Goal: Transaction & Acquisition: Register for event/course

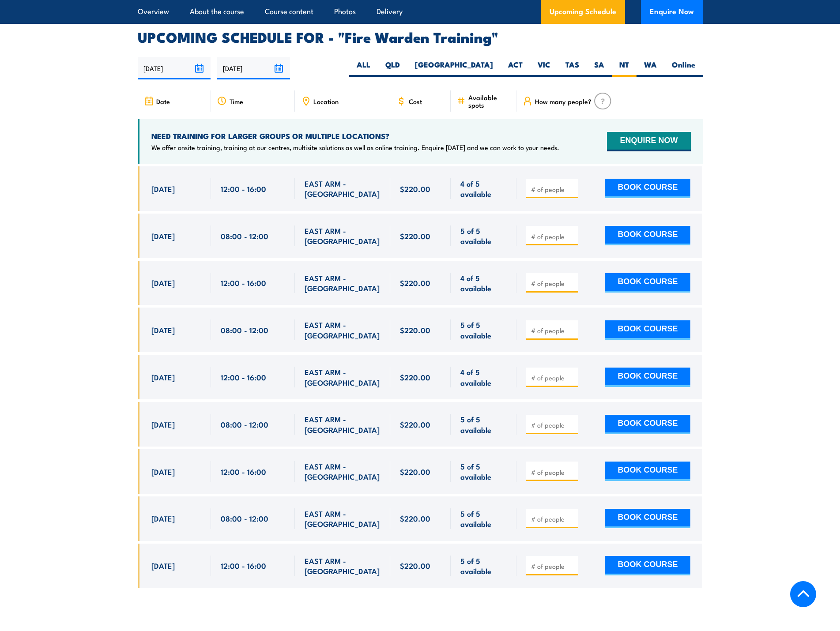
scroll to position [1641, 0]
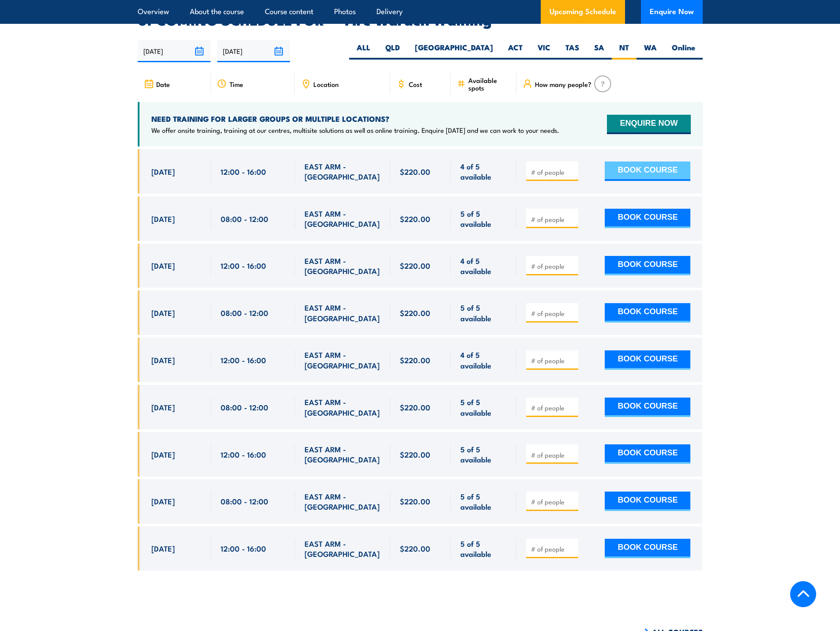
click at [655, 162] on button "BOOK COURSE" at bounding box center [648, 171] width 86 height 19
click at [538, 168] on input "number" at bounding box center [553, 172] width 44 height 9
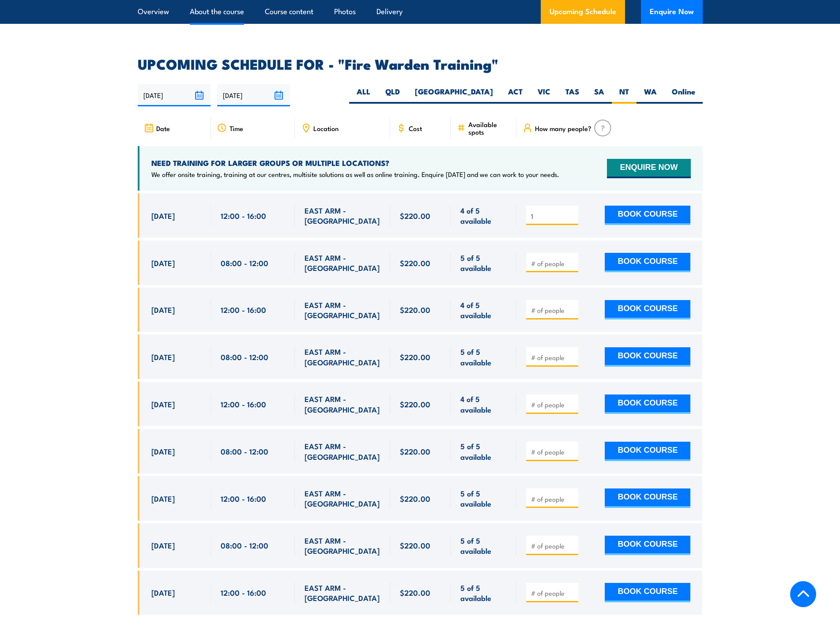
type input "1"
click at [206, 11] on link "About the course" at bounding box center [217, 11] width 54 height 23
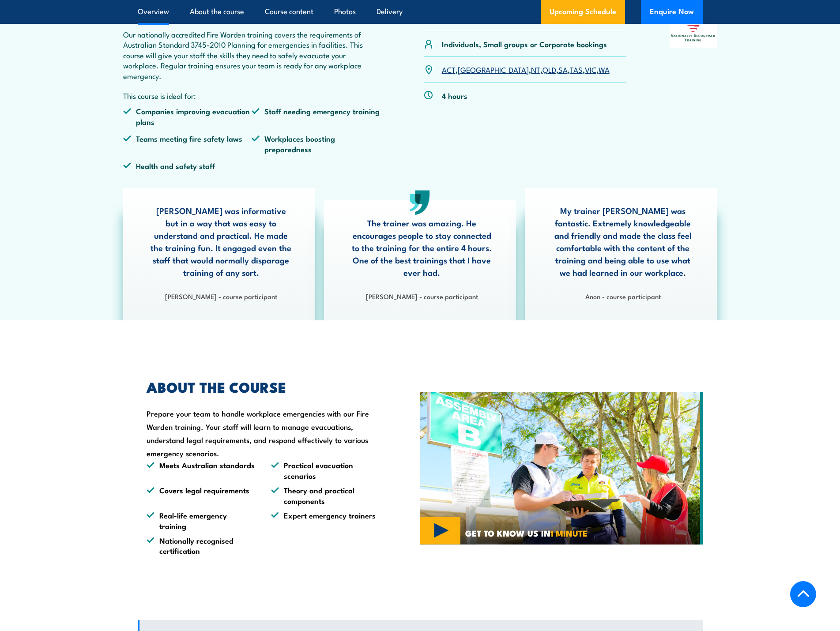
scroll to position [265, 0]
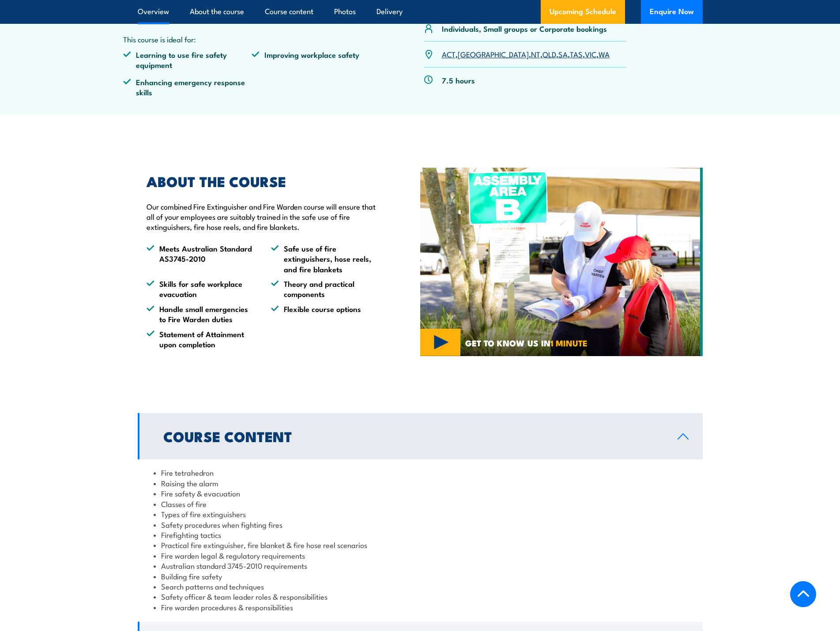
scroll to position [309, 0]
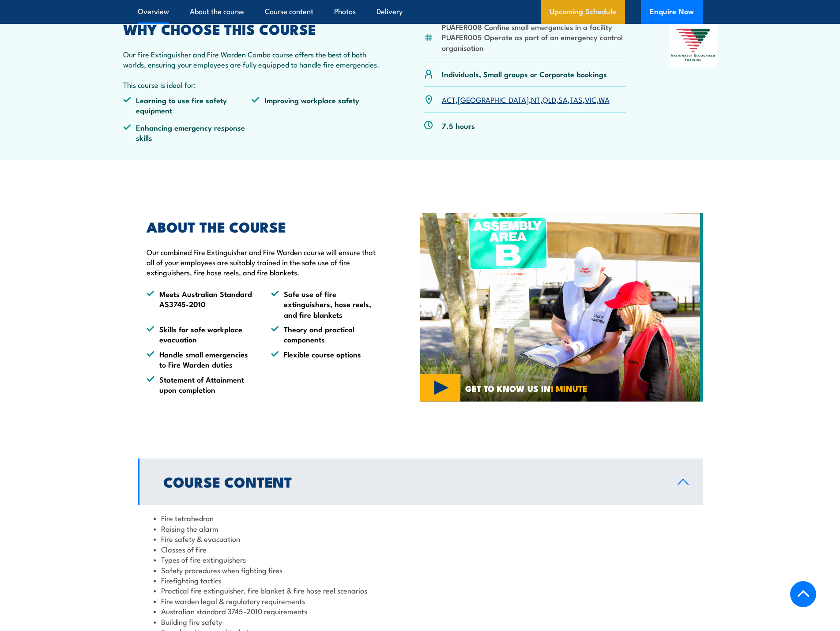
click at [570, 17] on link "Upcoming Schedule" at bounding box center [583, 12] width 84 height 24
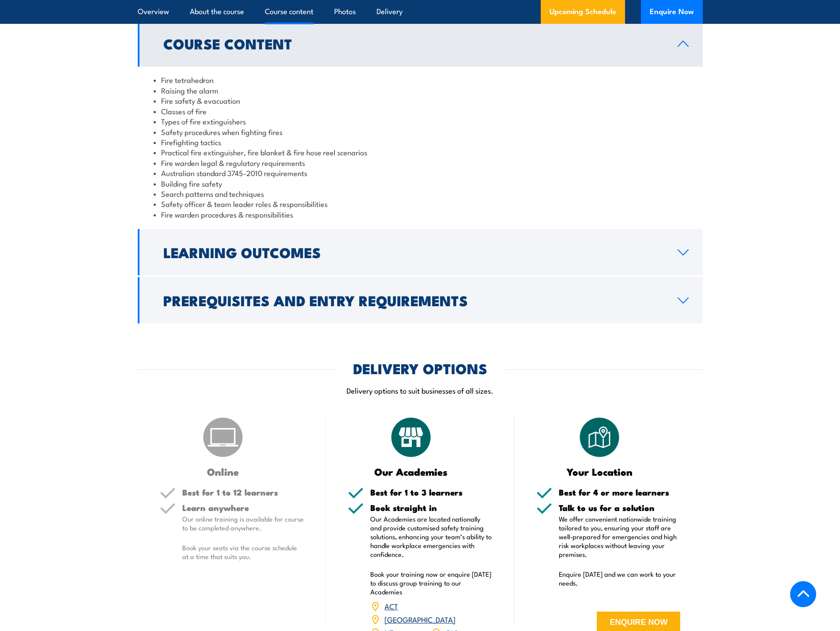
scroll to position [743, 0]
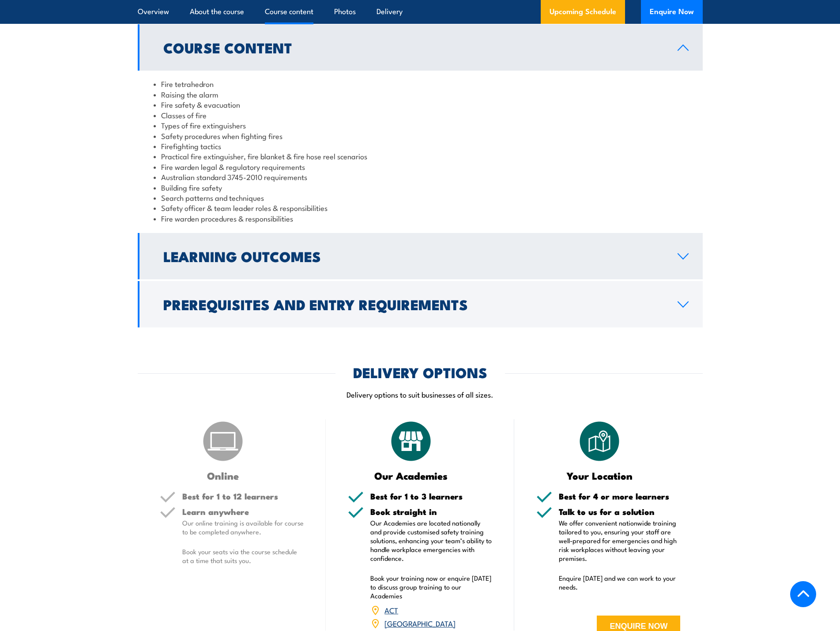
click at [270, 255] on h2 "Learning Outcomes" at bounding box center [413, 256] width 500 height 12
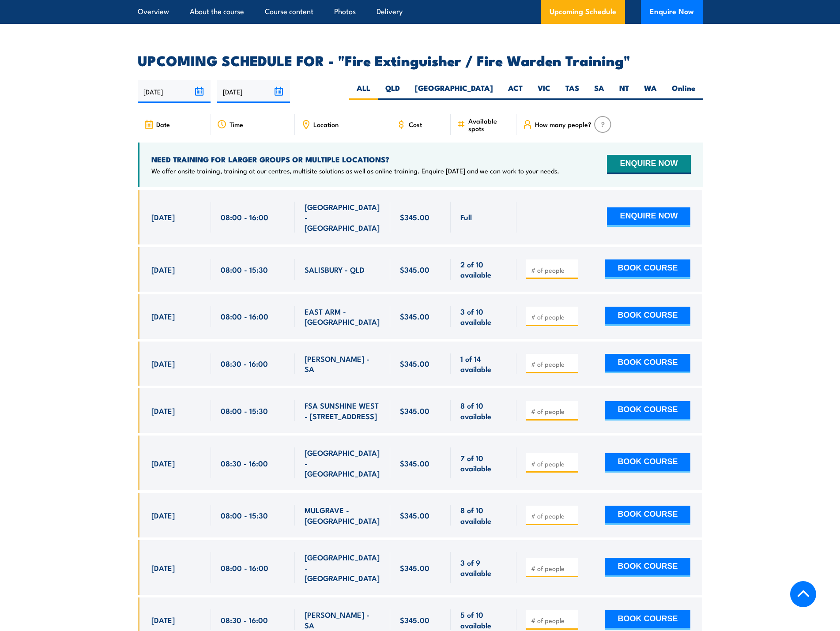
scroll to position [1317, 0]
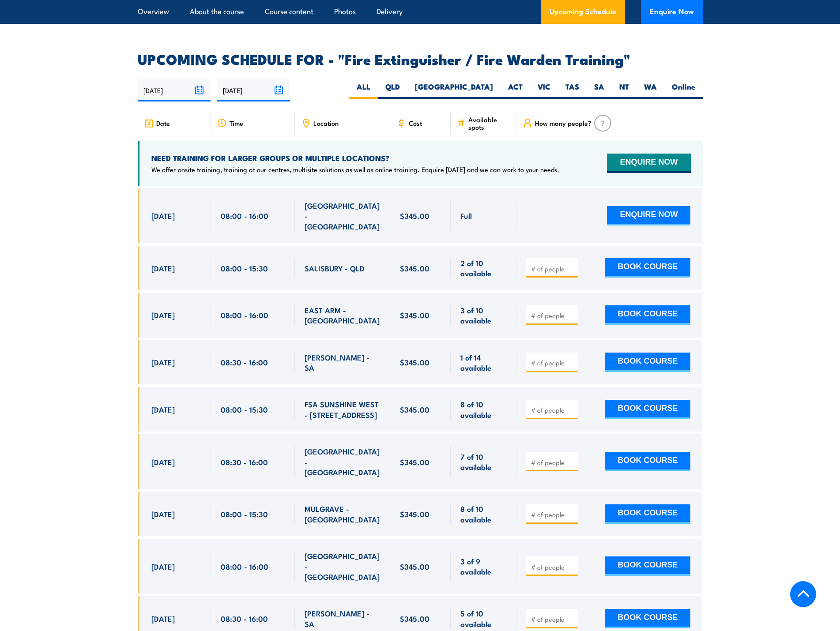
click at [557, 311] on input "number" at bounding box center [553, 315] width 44 height 9
type input "1"
click at [571, 311] on input "1" at bounding box center [553, 315] width 44 height 9
click at [618, 305] on button "BOOK COURSE" at bounding box center [648, 314] width 86 height 19
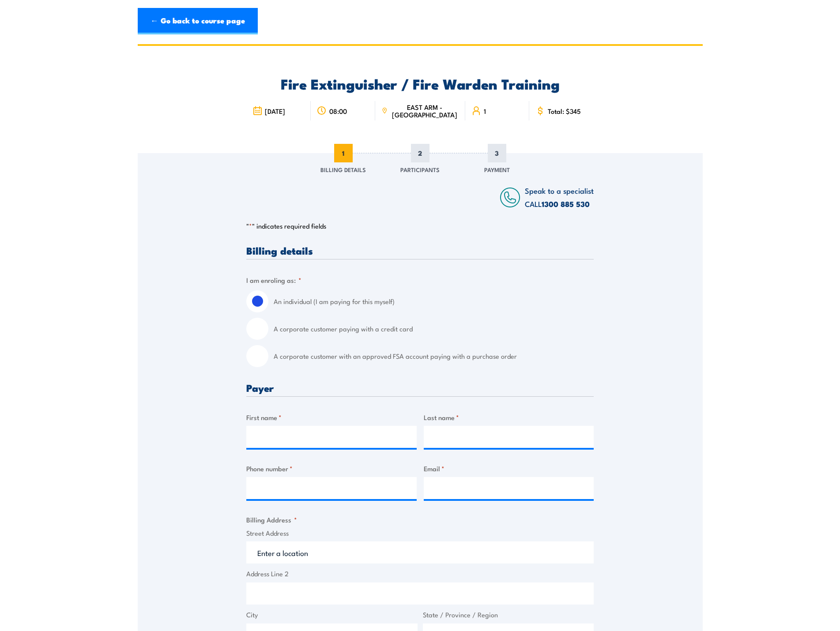
click at [264, 331] on input "A corporate customer paying with a credit card" at bounding box center [257, 329] width 22 height 22
radio input "true"
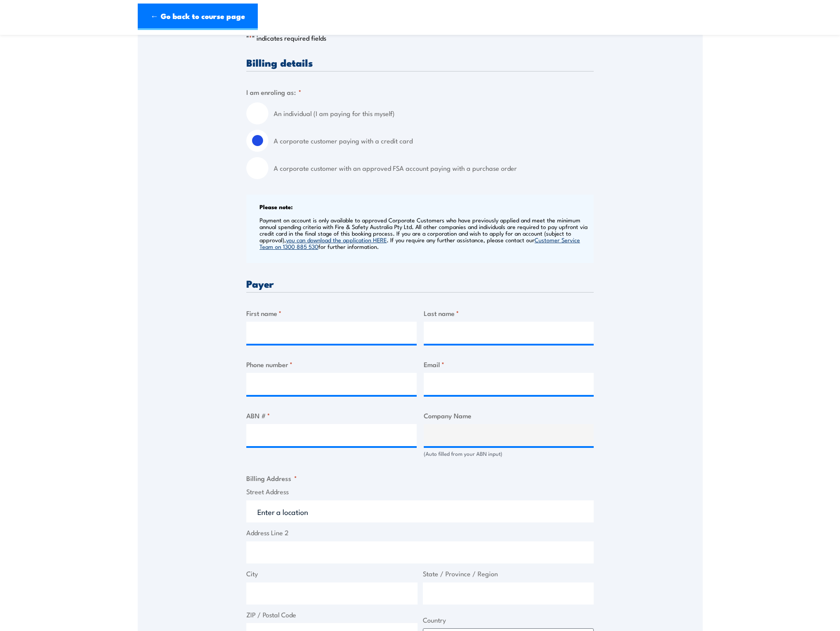
scroll to position [177, 0]
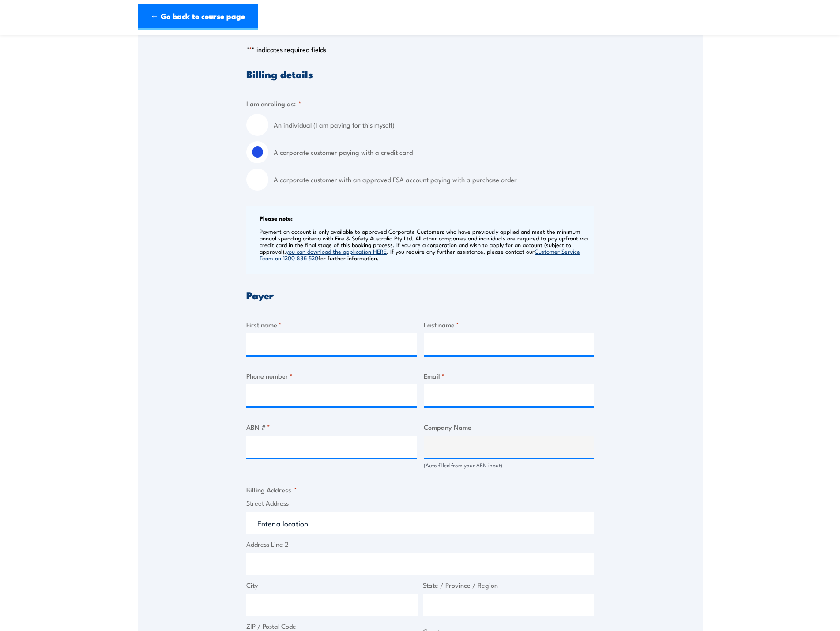
click at [259, 128] on input "An individual (I am paying for this myself)" at bounding box center [257, 125] width 22 height 22
radio input "true"
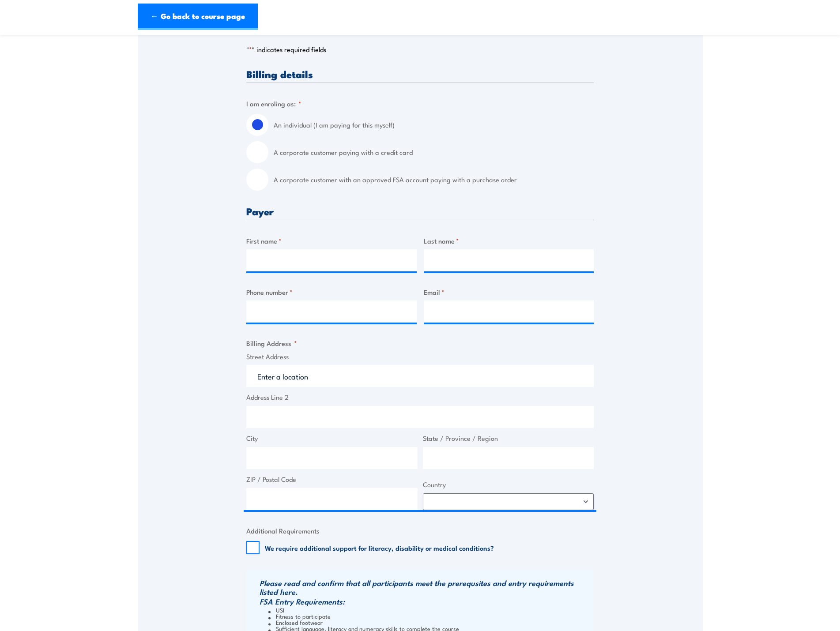
click at [260, 158] on input "A corporate customer paying with a credit card" at bounding box center [257, 152] width 22 height 22
radio input "true"
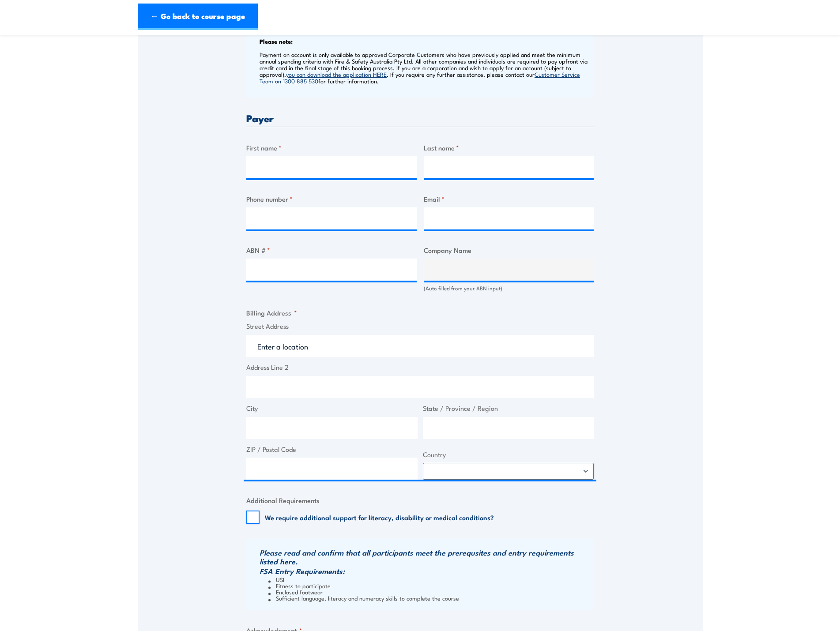
scroll to position [353, 0]
click at [296, 214] on input "Phone number *" at bounding box center [331, 219] width 170 height 22
click at [277, 273] on input "ABN # *" at bounding box center [331, 270] width 170 height 22
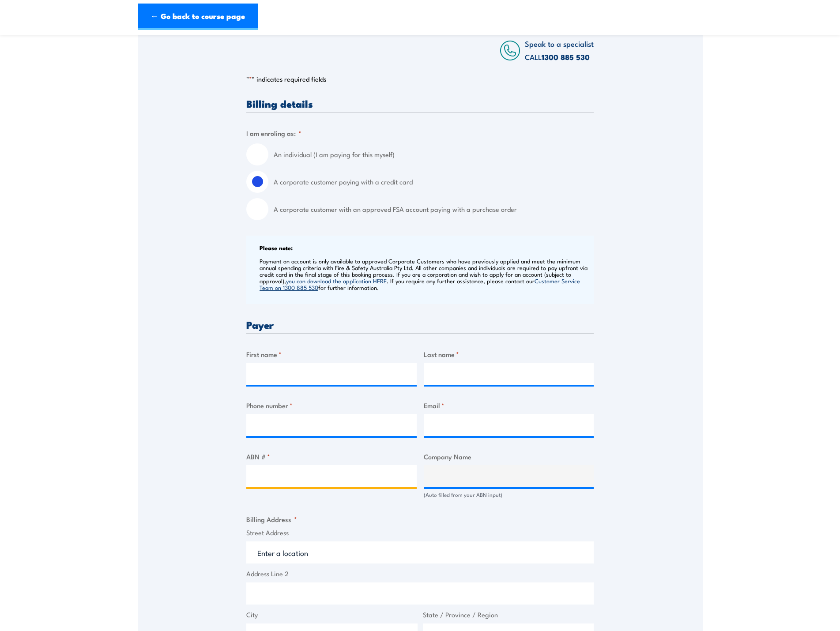
scroll to position [132, 0]
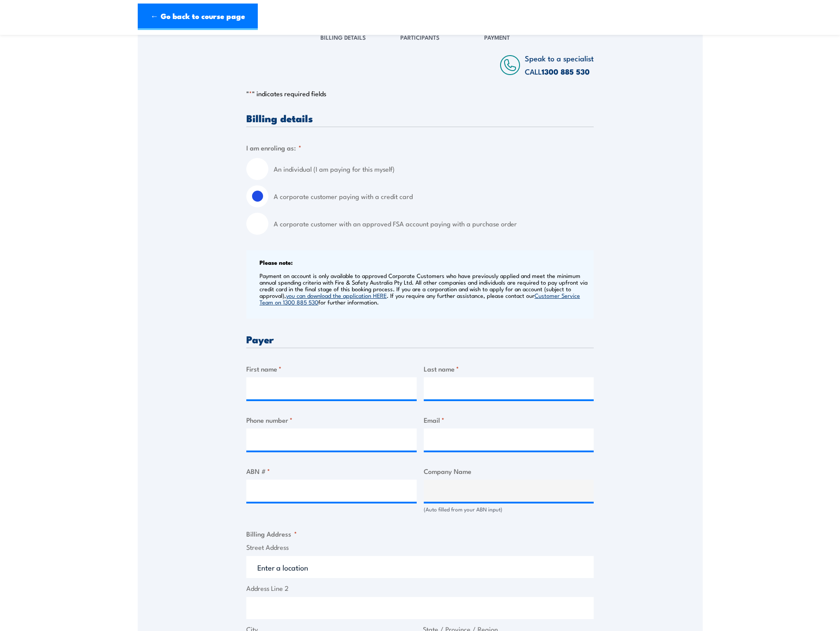
click at [258, 170] on input "An individual (I am paying for this myself)" at bounding box center [257, 169] width 22 height 22
radio input "true"
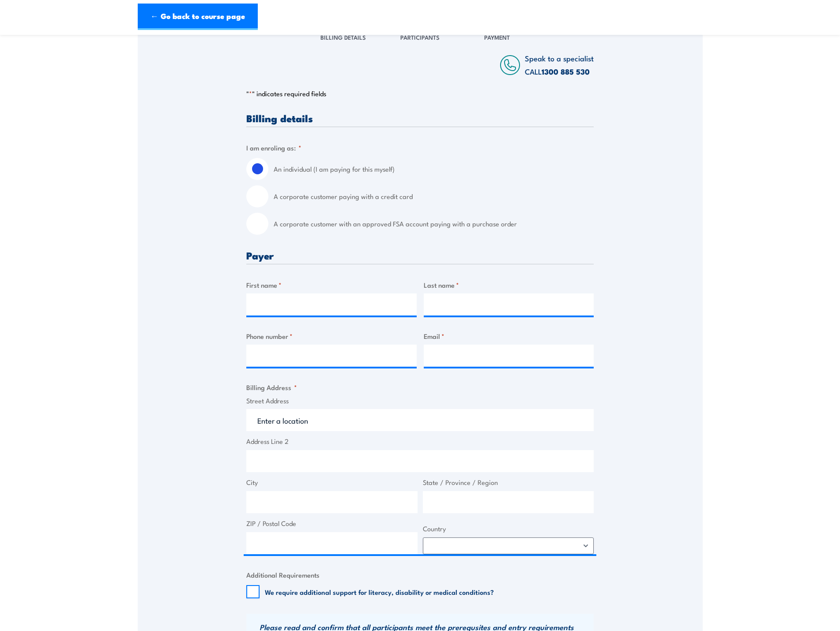
click at [259, 203] on input "A corporate customer paying with a credit card" at bounding box center [257, 196] width 22 height 22
radio input "true"
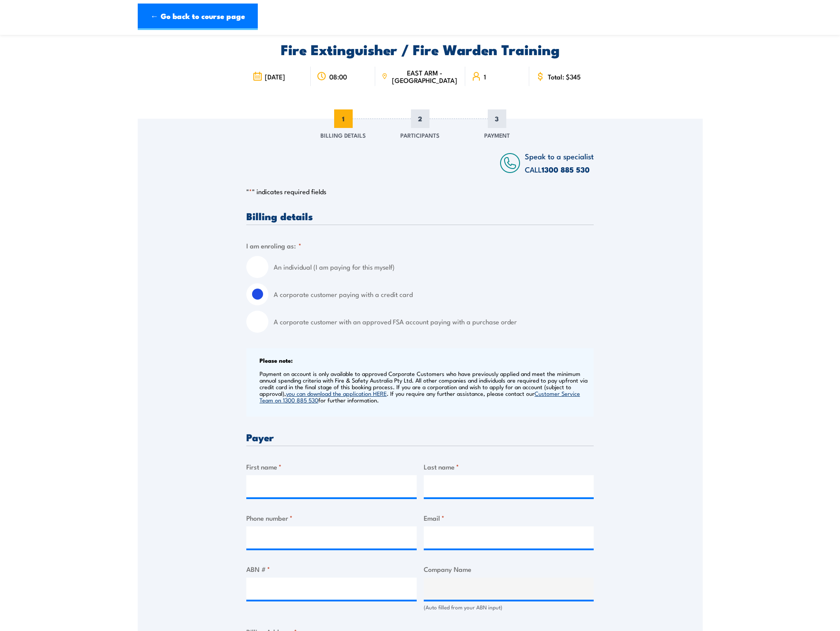
scroll to position [0, 0]
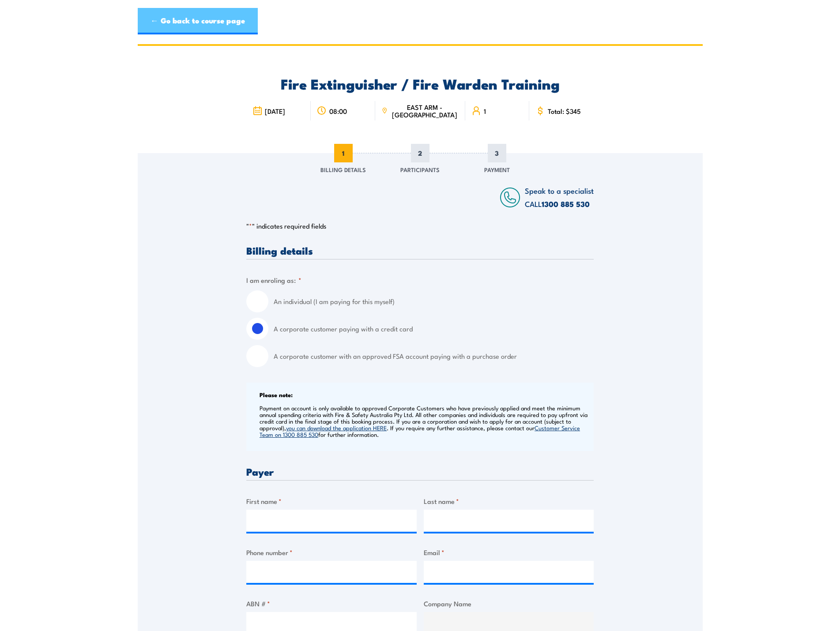
click at [184, 18] on link "← Go back to course page" at bounding box center [198, 21] width 120 height 26
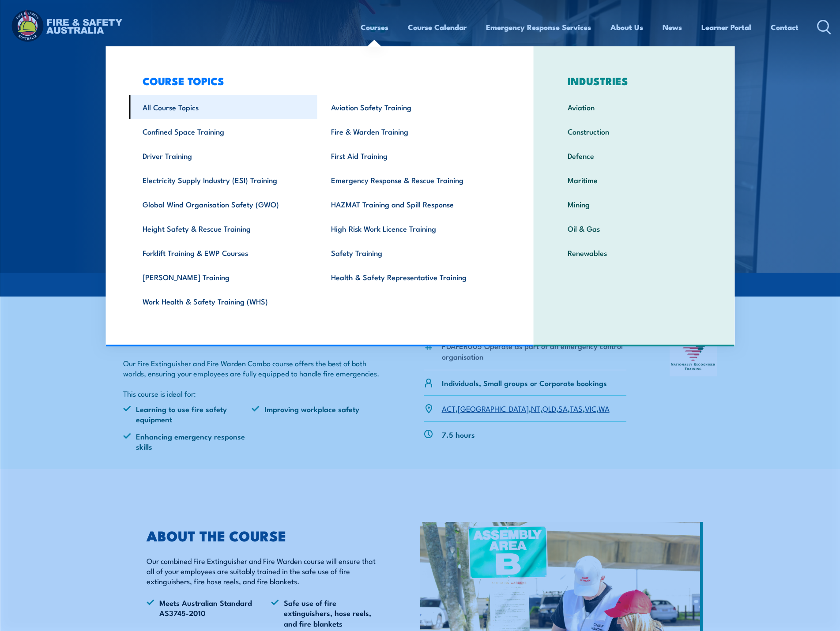
click at [184, 110] on link "All Course Topics" at bounding box center [223, 107] width 188 height 24
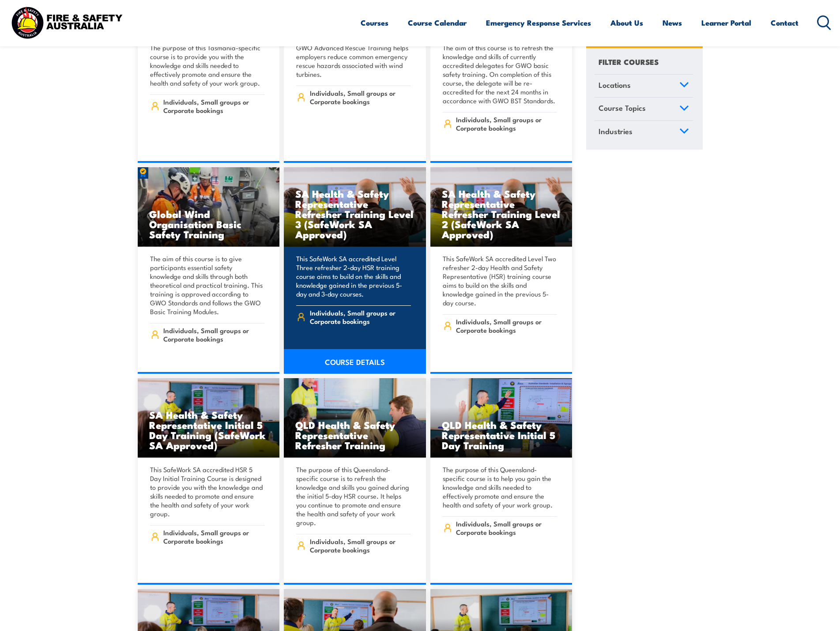
scroll to position [3221, 0]
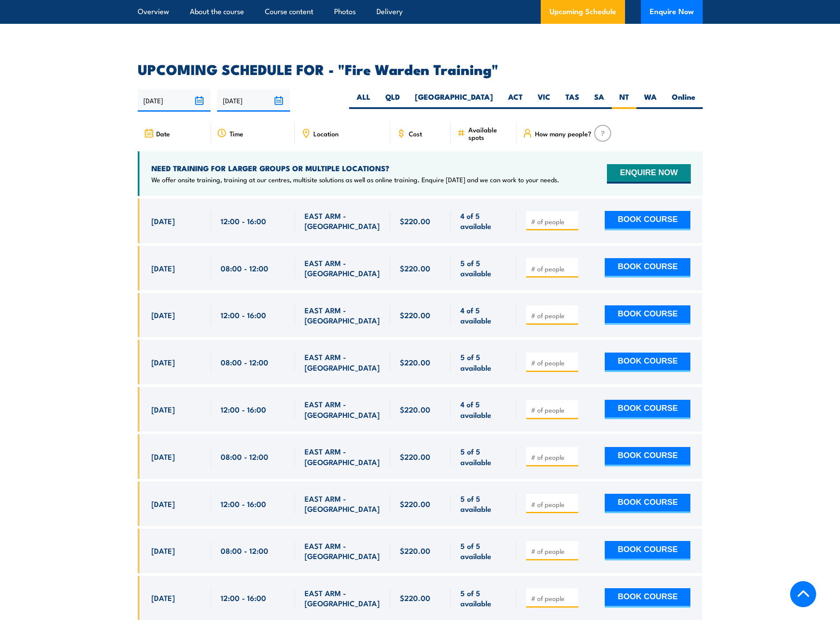
scroll to position [1644, 0]
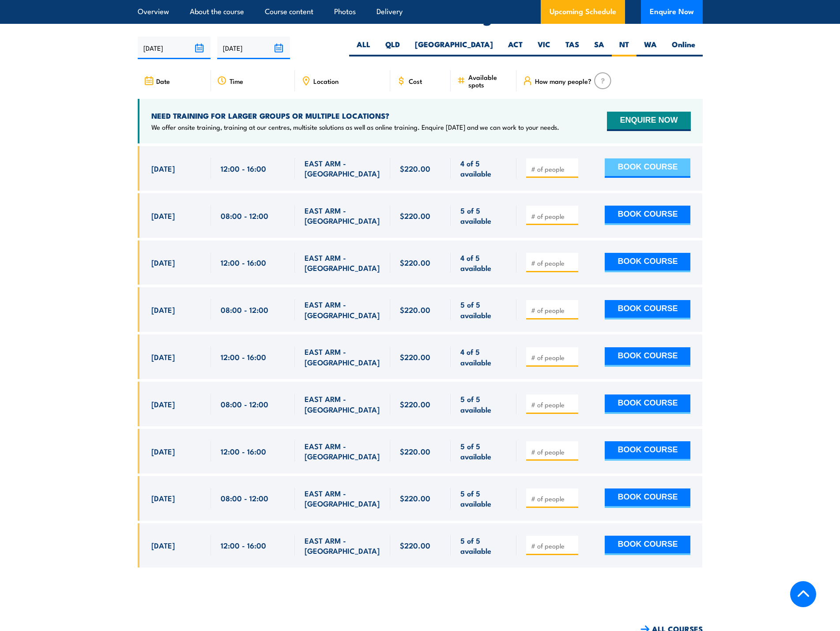
click at [662, 158] on button "BOOK COURSE" at bounding box center [648, 167] width 86 height 19
type input "1"
click at [572, 165] on input "1" at bounding box center [553, 169] width 44 height 9
click at [623, 158] on button "BOOK COURSE" at bounding box center [648, 167] width 86 height 19
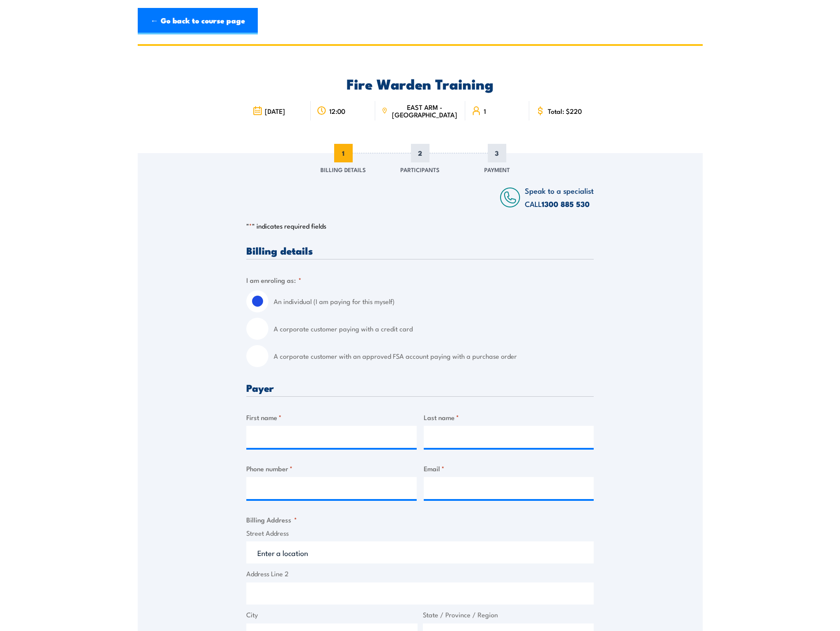
click at [262, 328] on input "A corporate customer paying with a credit card" at bounding box center [257, 329] width 22 height 22
radio input "true"
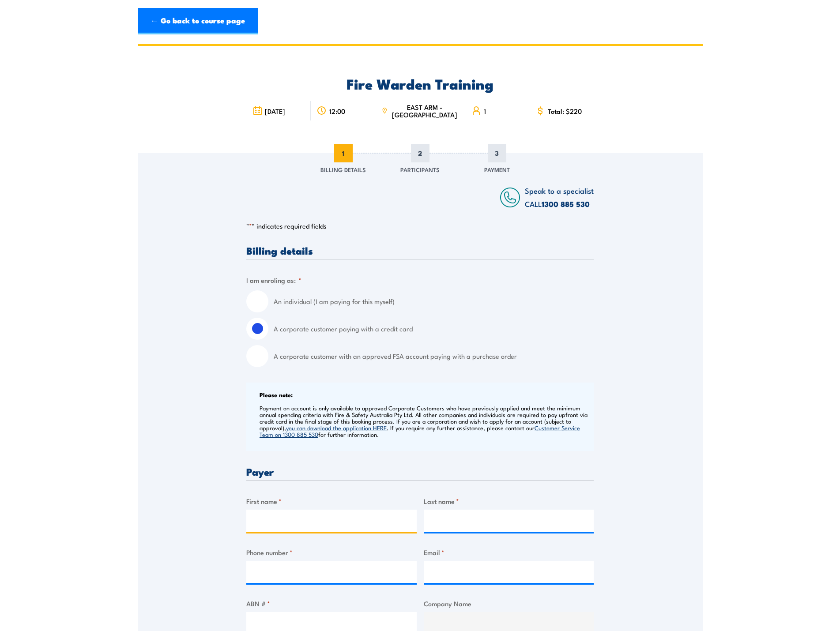
click at [262, 526] on input "First name *" at bounding box center [331, 521] width 170 height 22
type input "Ayaz"
click at [443, 518] on input "Last name *" at bounding box center [509, 521] width 170 height 22
type input "[PERSON_NAME]"
click at [273, 574] on input "Phone number *" at bounding box center [331, 572] width 170 height 22
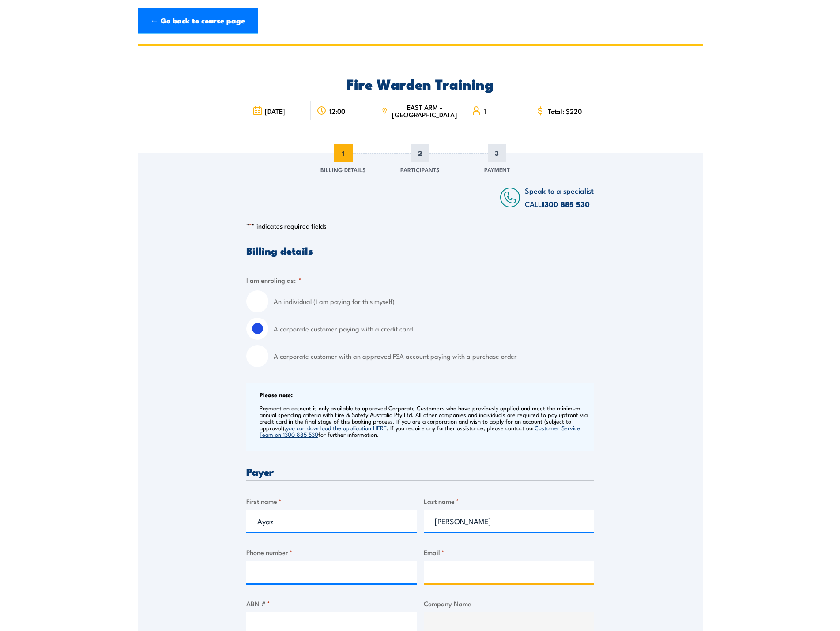
click at [432, 573] on input "Email *" at bounding box center [509, 572] width 170 height 22
type input "ayazmohammed@compass-group.com.au"
click at [271, 563] on input "Phone number *" at bounding box center [331, 572] width 170 height 22
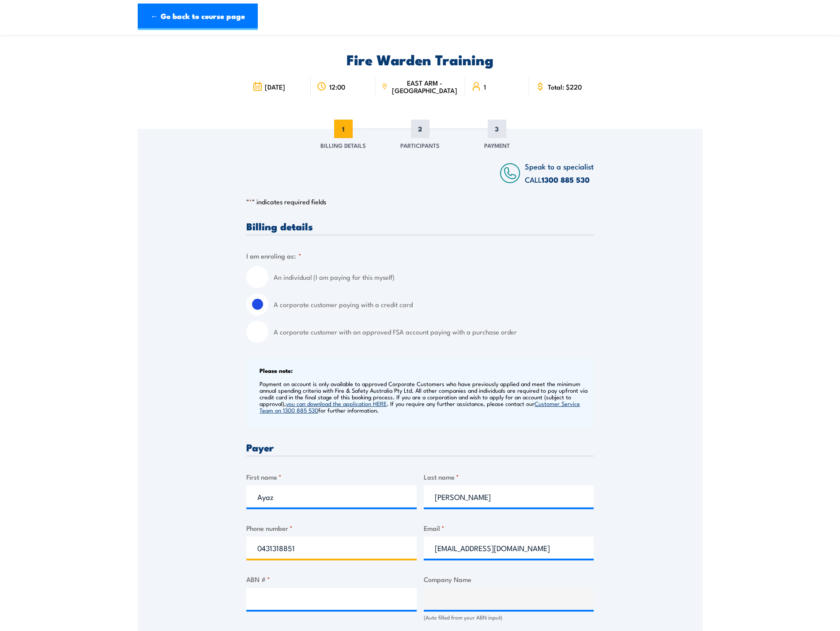
scroll to position [88, 0]
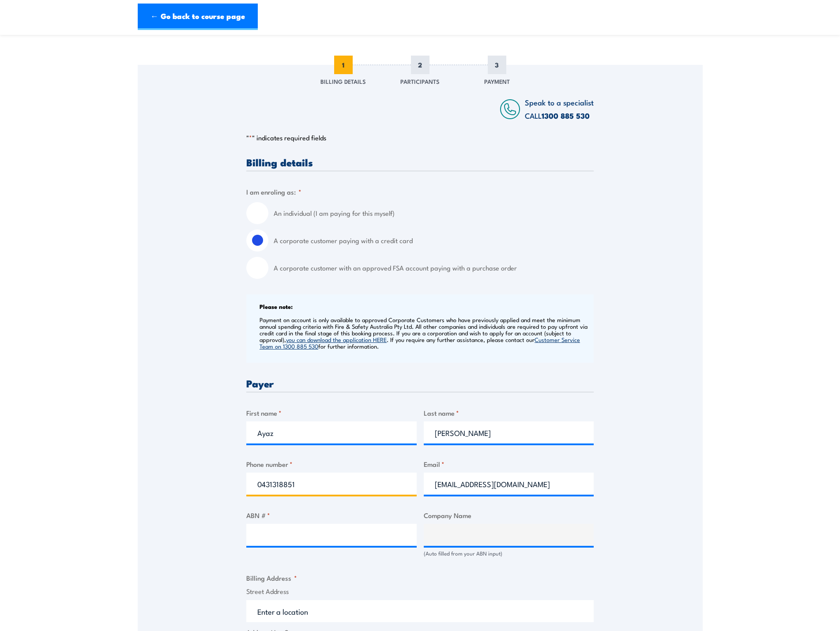
type input "0431318851"
click at [287, 539] on input "ABN # *" at bounding box center [331, 535] width 170 height 22
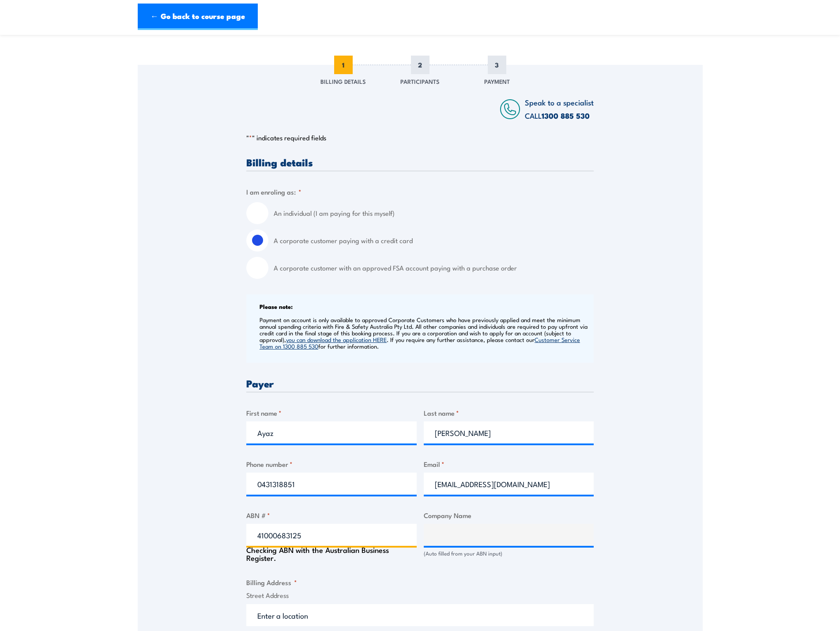
type input "41000683125"
type input "COMPASS GROUP (AUSTRALIA) PTY LTD"
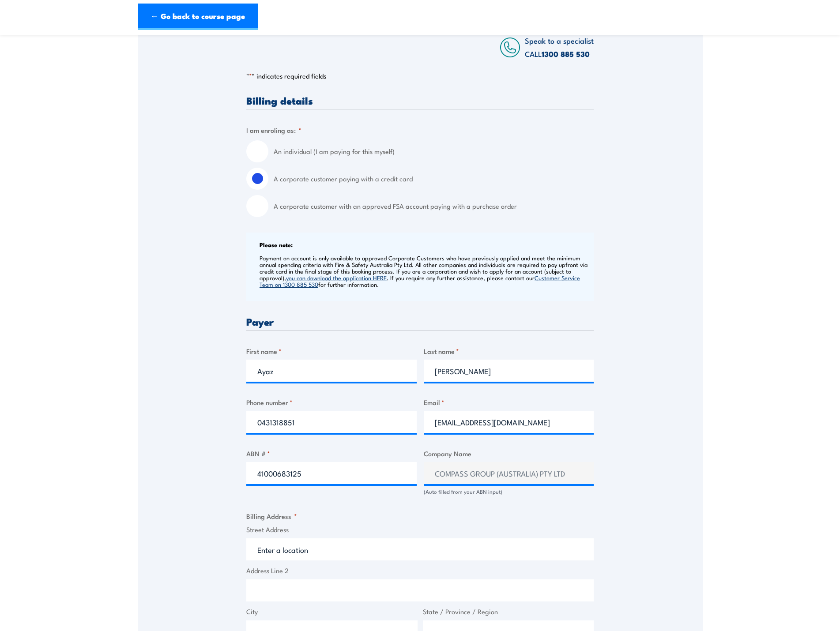
scroll to position [177, 0]
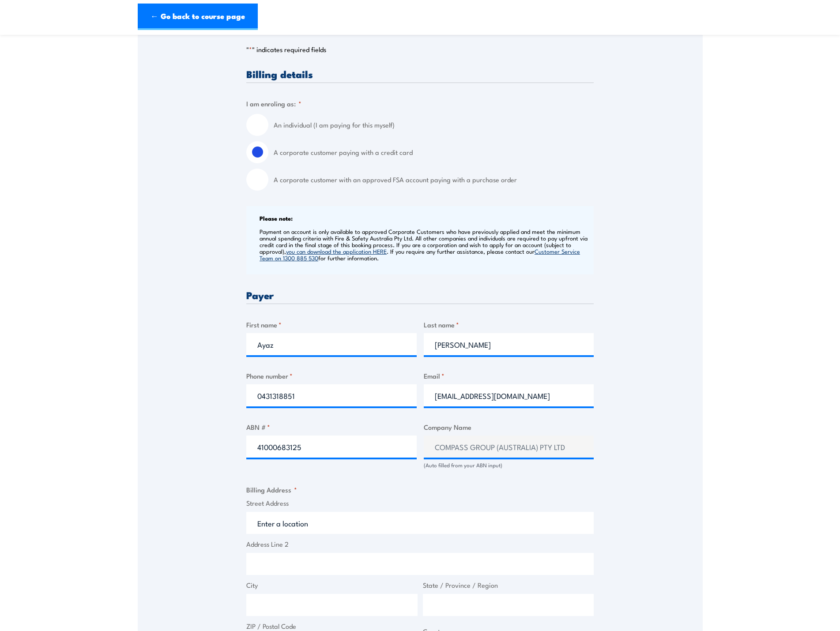
click at [313, 525] on input "Street Address" at bounding box center [419, 523] width 347 height 22
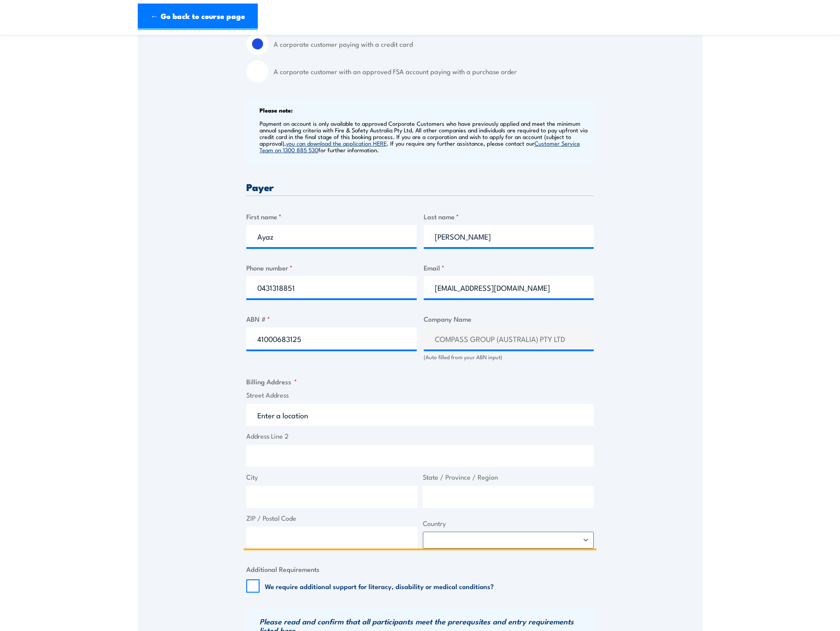
scroll to position [309, 0]
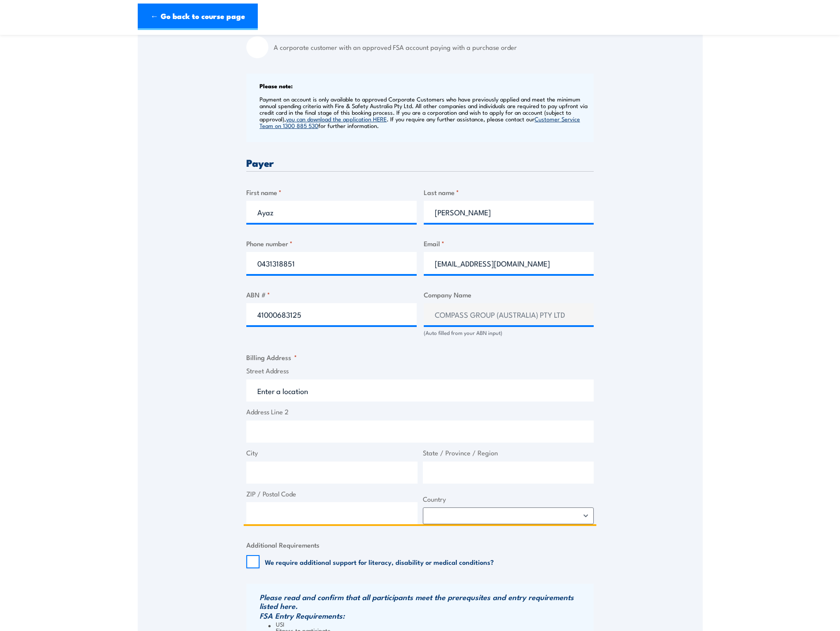
click at [281, 387] on input "Street Address" at bounding box center [419, 390] width 347 height 22
type input "Newmont Tanami Operations"
click at [282, 432] on input "Address Line 2" at bounding box center [419, 432] width 347 height 22
click at [277, 472] on input "City" at bounding box center [331, 473] width 171 height 22
drag, startPoint x: 285, startPoint y: 434, endPoint x: 258, endPoint y: 432, distance: 27.4
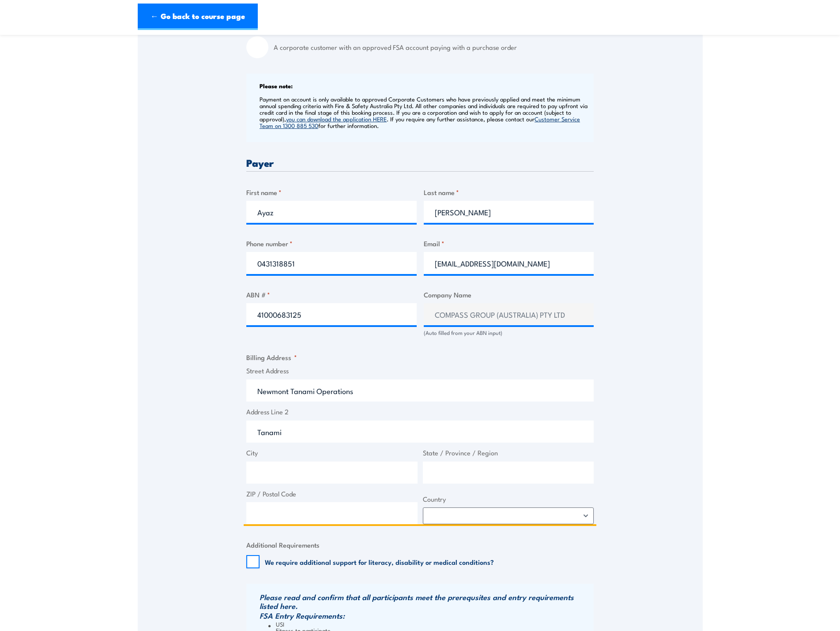
click at [258, 432] on input "Tanami" at bounding box center [419, 432] width 347 height 22
type input "Granites"
click at [275, 470] on input "City" at bounding box center [331, 473] width 171 height 22
type input "Tanami"
click at [453, 472] on input "State / Province / Region" at bounding box center [508, 473] width 171 height 22
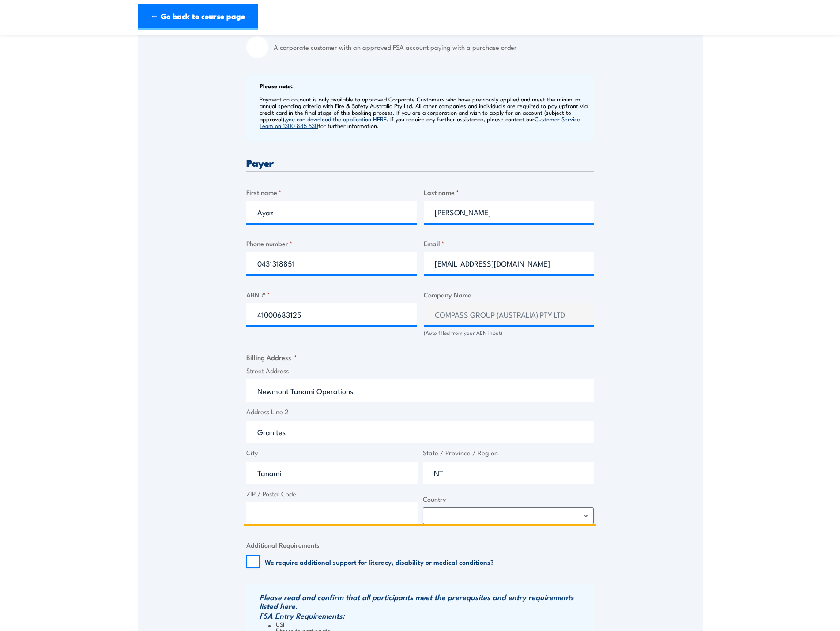
type input "NT"
click at [282, 515] on input "ZIP / Postal Code" at bounding box center [331, 513] width 171 height 22
type input "0872"
click at [587, 515] on select "Afghanistan Albania Algeria American Samoa Andorra Angola Anguilla Antarctica A…" at bounding box center [508, 515] width 171 height 17
select select "Australia"
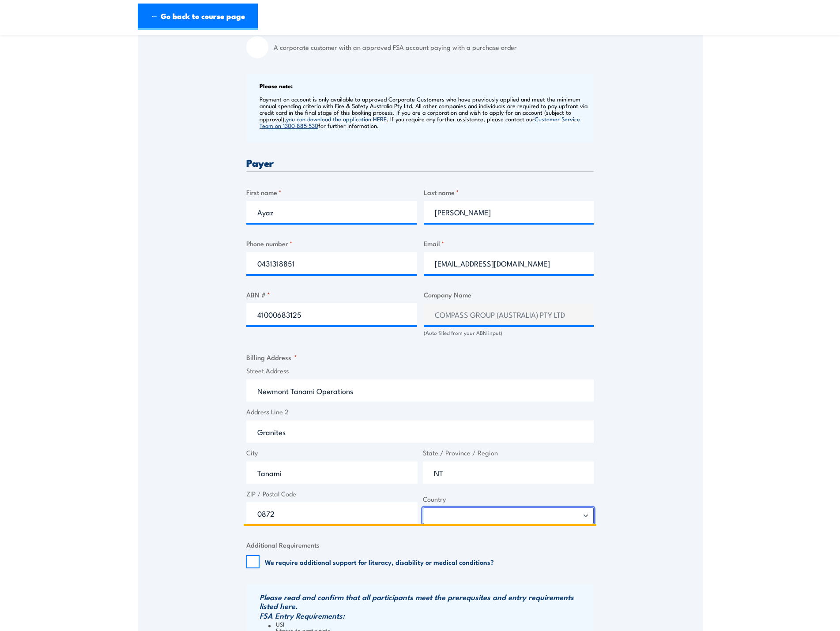
click at [423, 507] on select "Afghanistan Albania Algeria American Samoa Andorra Angola Anguilla Antarctica A…" at bounding box center [508, 515] width 171 height 17
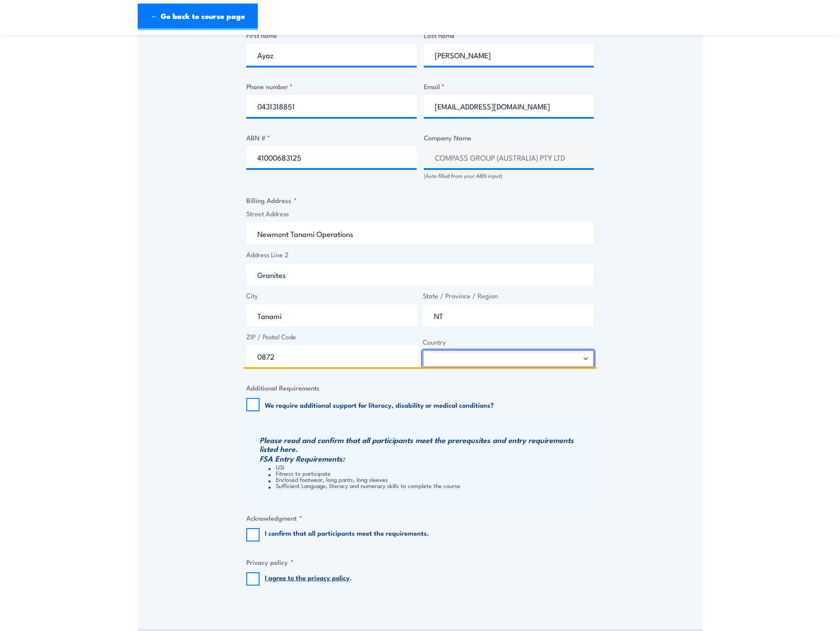
scroll to position [485, 0]
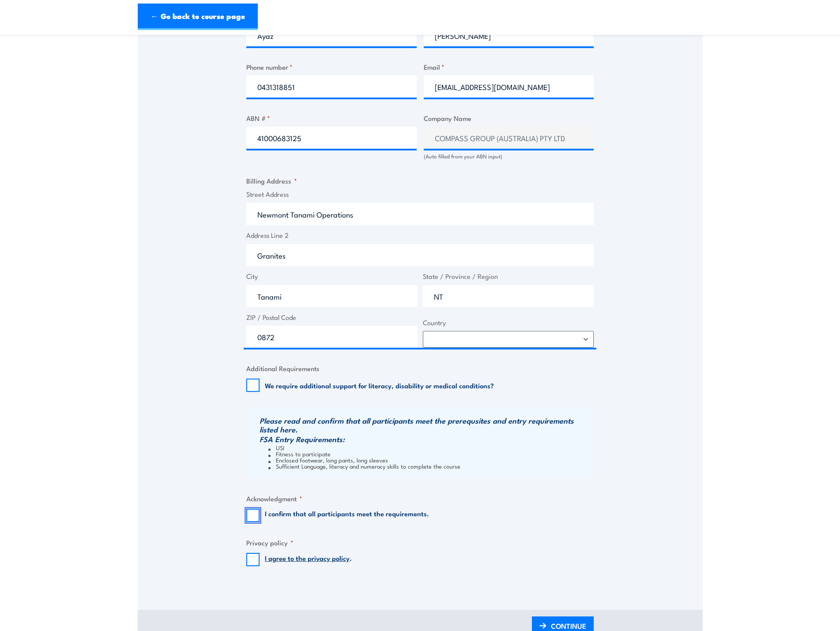
click at [253, 518] on input "I confirm that all participants meet the requirements." at bounding box center [252, 515] width 13 height 13
checkbox input "true"
click at [251, 562] on input "I agree to the privacy policy ." at bounding box center [252, 559] width 13 height 13
checkbox input "true"
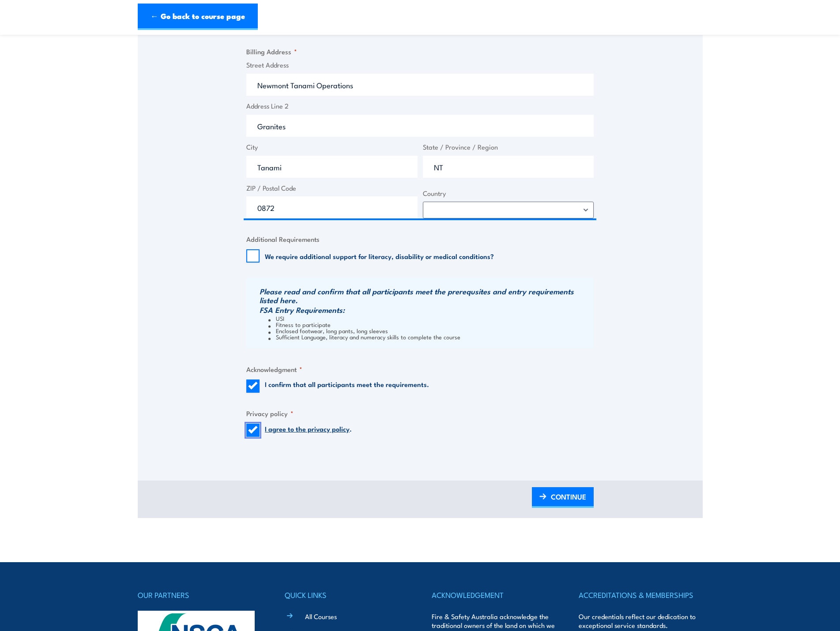
scroll to position [618, 0]
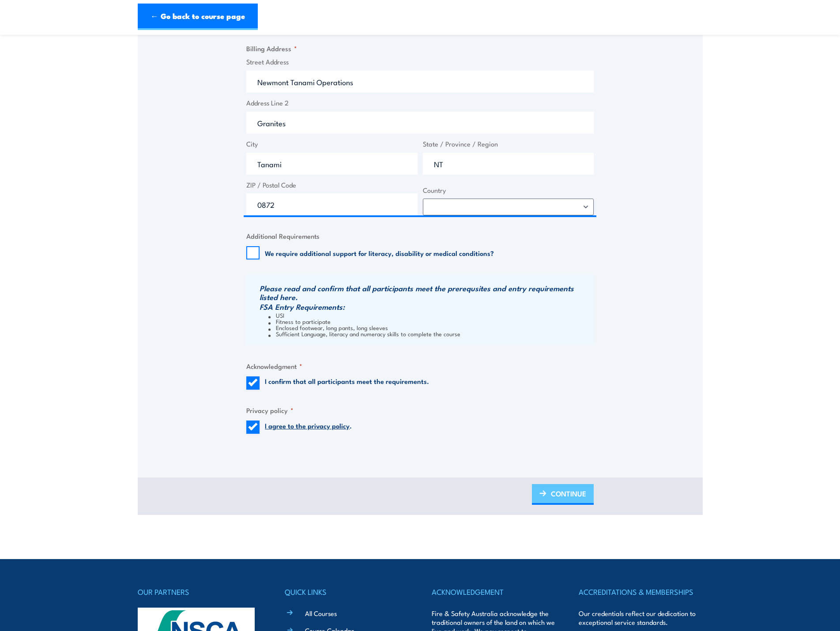
click at [548, 490] on link "CONTINUE" at bounding box center [563, 494] width 62 height 21
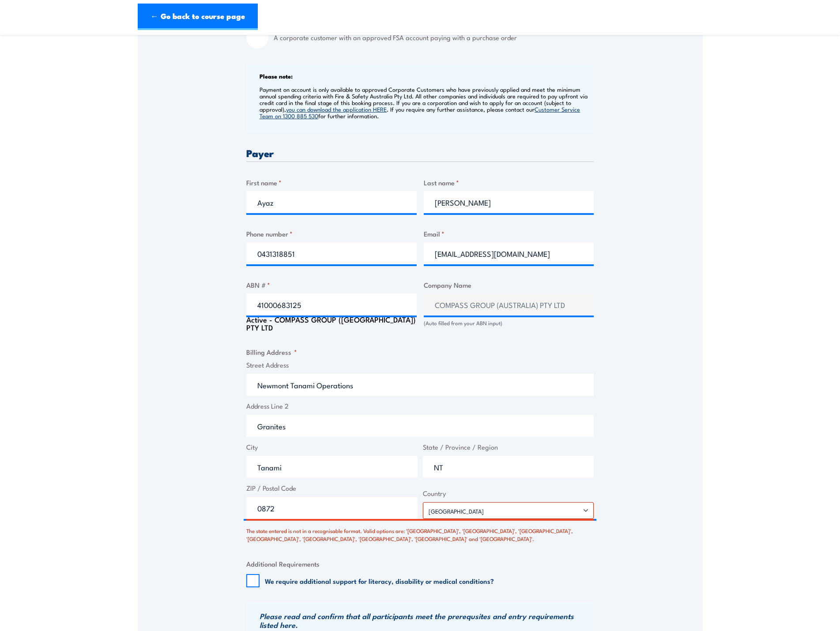
scroll to position [397, 0]
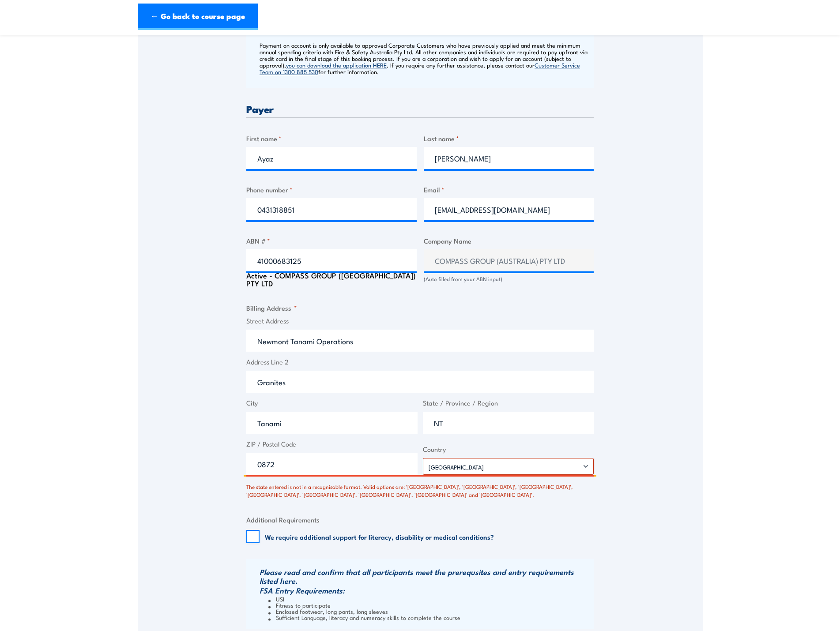
click at [467, 422] on input "NT" at bounding box center [508, 423] width 171 height 22
type input "N"
type input "n"
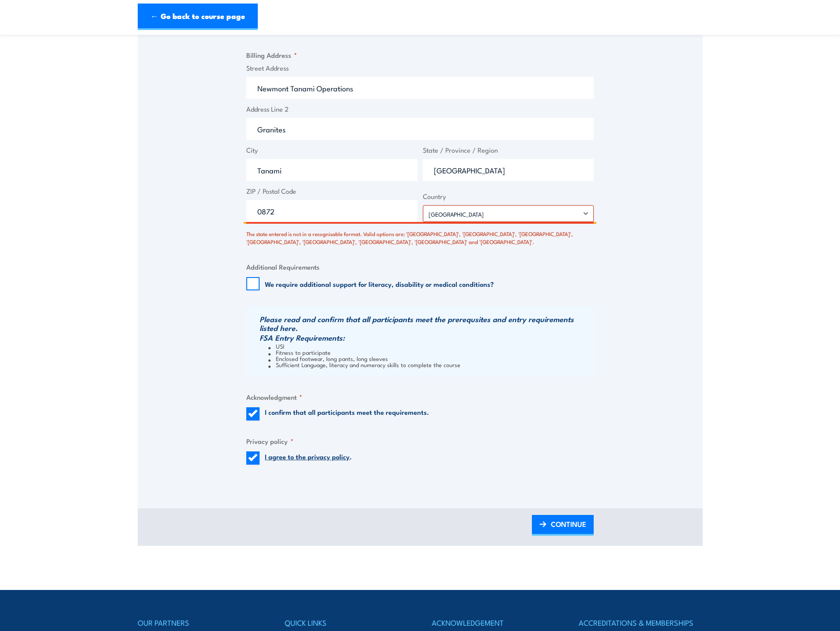
scroll to position [662, 0]
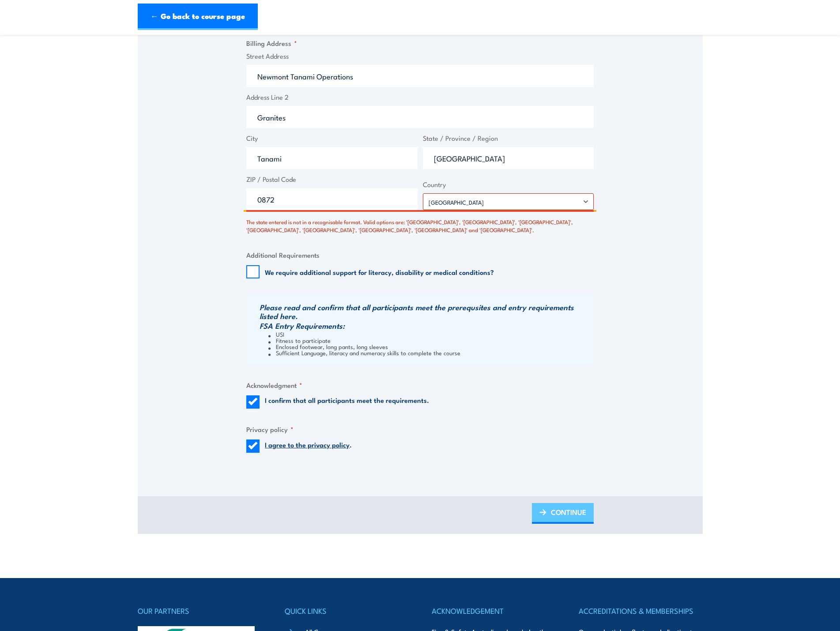
type input "[GEOGRAPHIC_DATA]"
click at [573, 503] on span "CONTINUE" at bounding box center [568, 511] width 35 height 23
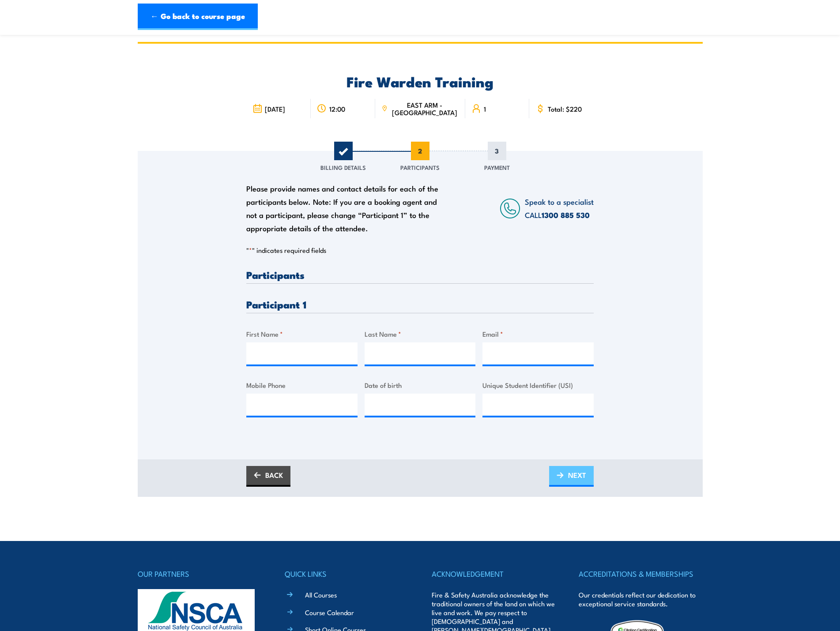
scroll to position [0, 0]
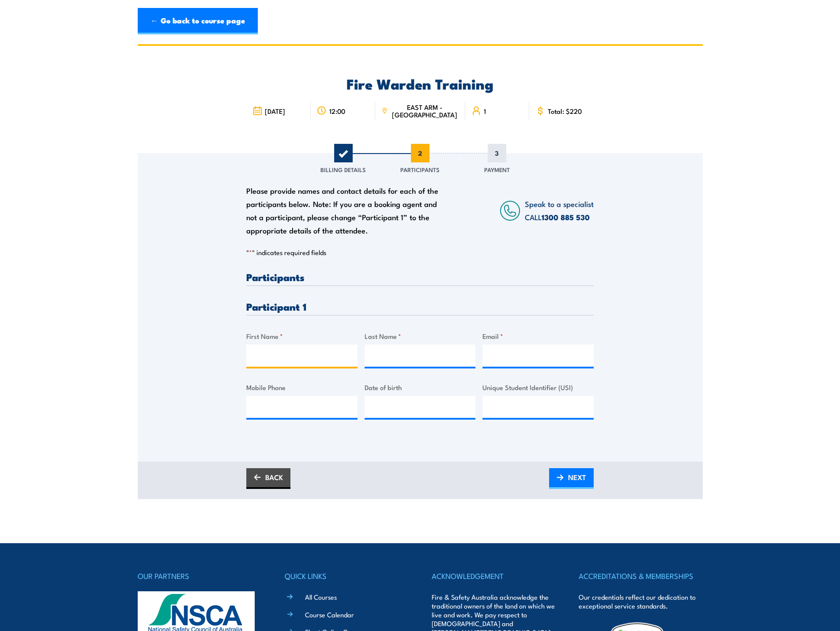
click at [286, 355] on input "First Name *" at bounding box center [301, 356] width 111 height 22
click at [278, 356] on input "First Name *" at bounding box center [301, 356] width 111 height 22
type input "Troy"
click at [369, 362] on input "Last Name *" at bounding box center [419, 356] width 111 height 22
type input "Machalek"
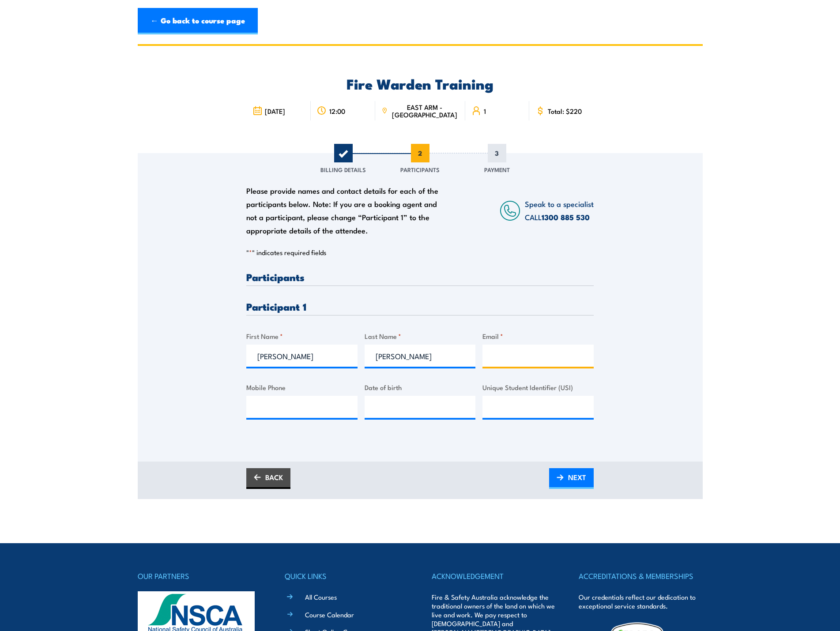
click at [525, 353] on input "Email *" at bounding box center [537, 356] width 111 height 22
type input "T"
type input "troy.machalek@gmail.com"
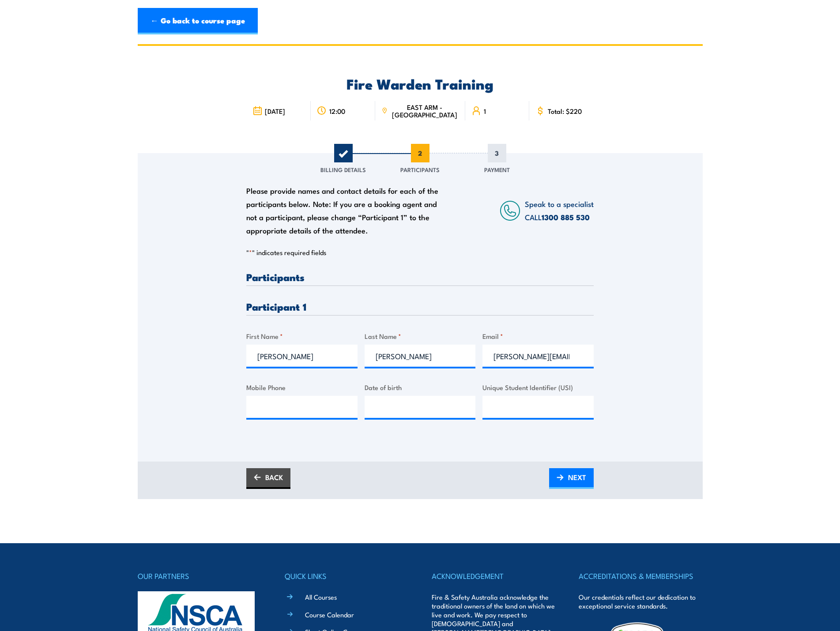
click at [239, 400] on div "Please provide names and contact details for each of the participants below. No…" at bounding box center [420, 295] width 565 height 284
click at [267, 401] on input "Mobile Phone" at bounding box center [301, 407] width 111 height 22
type input "0425 108343"
click at [399, 413] on input "__/__/____" at bounding box center [419, 407] width 111 height 22
click at [390, 408] on input "17/__/____" at bounding box center [419, 407] width 111 height 22
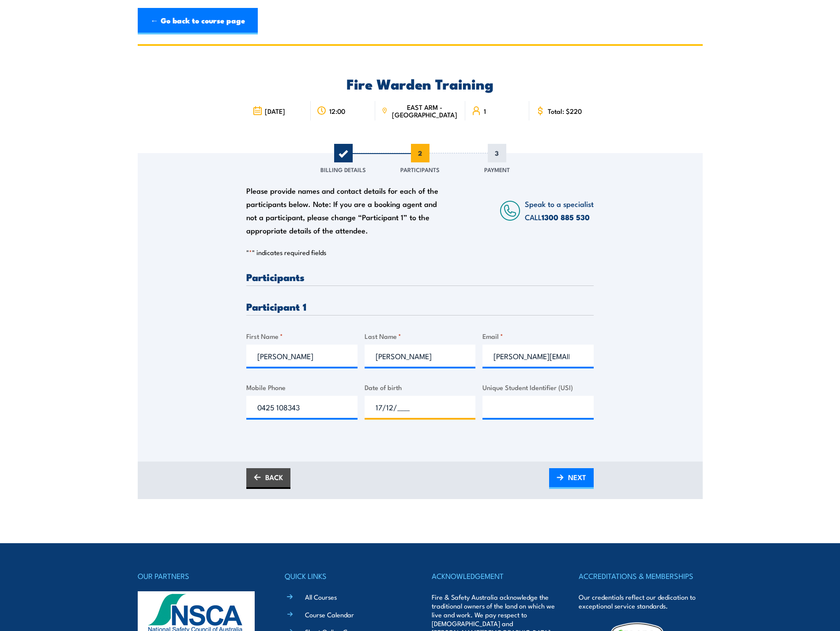
click at [399, 409] on input "17/12/____" at bounding box center [419, 407] width 111 height 22
click at [529, 408] on input "Unique Student Identifier (USI)" at bounding box center [537, 407] width 111 height 22
click at [411, 409] on input "17/12/1976" at bounding box center [419, 407] width 111 height 22
click at [413, 409] on input "17/12/1976" at bounding box center [419, 407] width 111 height 22
type input "17/12/1971"
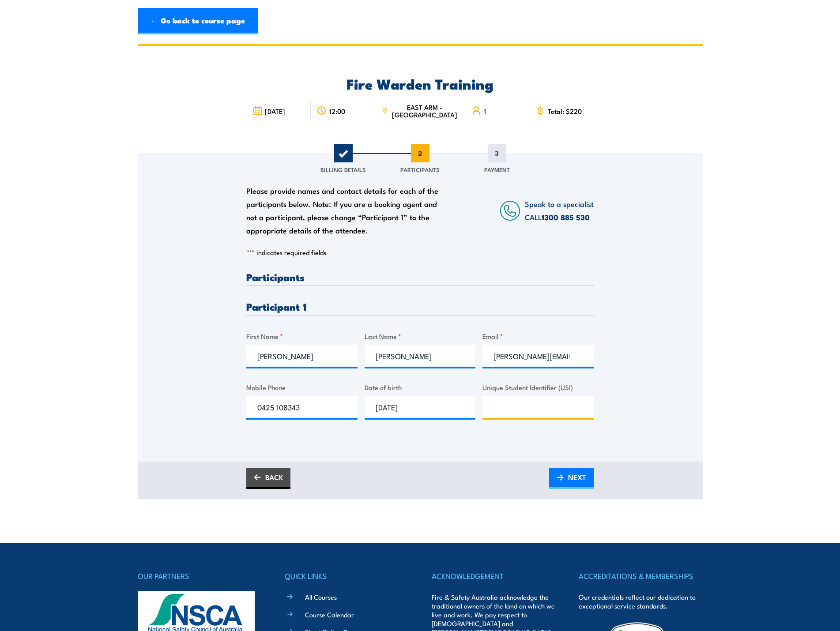
click at [505, 404] on input "Unique Student Identifier (USI)" at bounding box center [537, 407] width 111 height 22
type input "8BMAVXQ86S"
click at [575, 472] on span "NEXT" at bounding box center [577, 477] width 18 height 23
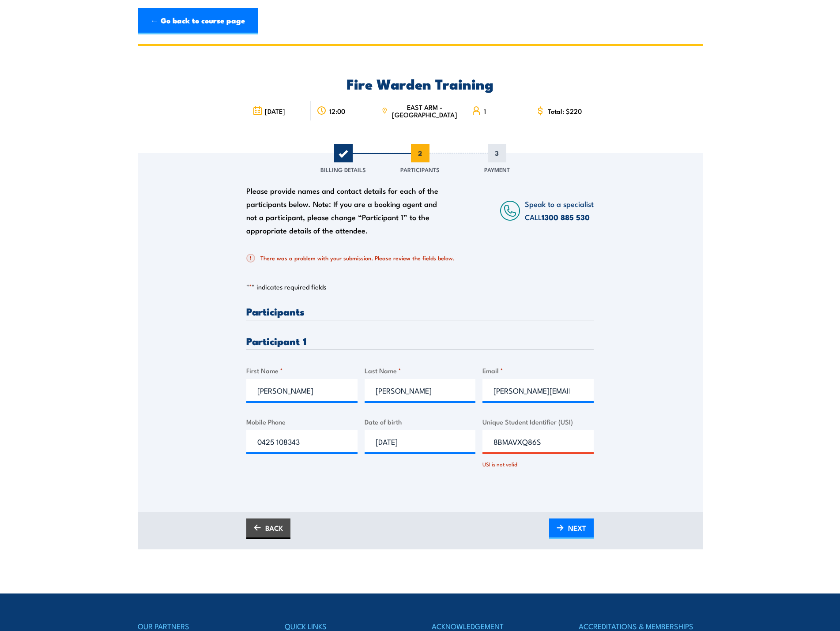
click at [542, 443] on input "8BMAVXQ86S" at bounding box center [537, 441] width 111 height 22
type input "8BMAVXQ8S6"
click at [577, 533] on span "NEXT" at bounding box center [577, 527] width 18 height 23
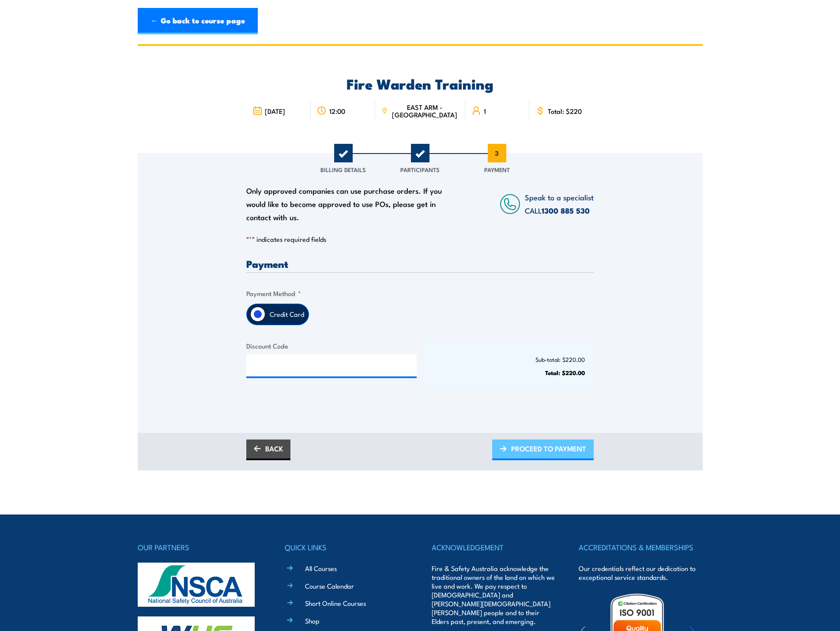
click at [536, 449] on span "PROCEED TO PAYMENT" at bounding box center [548, 448] width 75 height 23
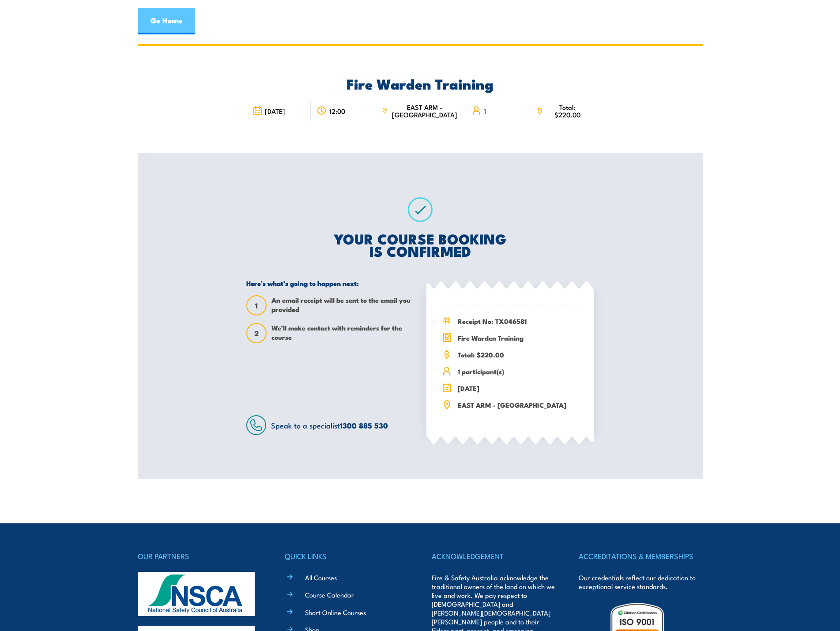
click at [177, 25] on link "Go Home" at bounding box center [166, 21] width 57 height 26
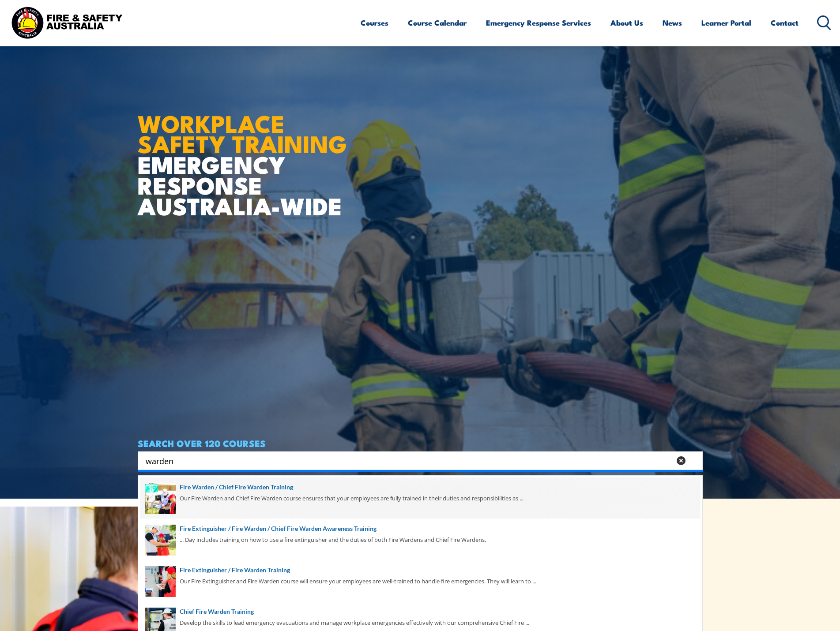
type input "warden"
click at [291, 494] on span at bounding box center [420, 497] width 560 height 41
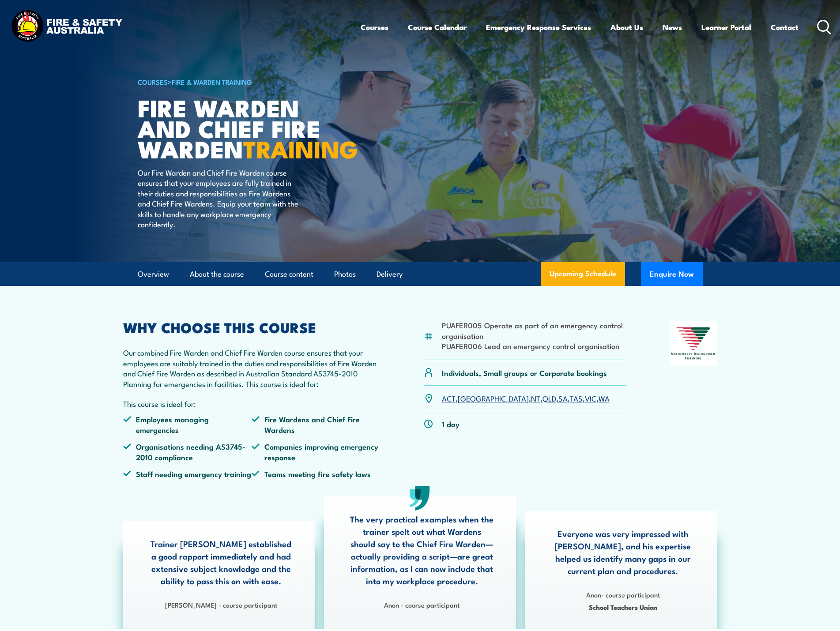
click at [531, 403] on link "NT" at bounding box center [535, 398] width 9 height 11
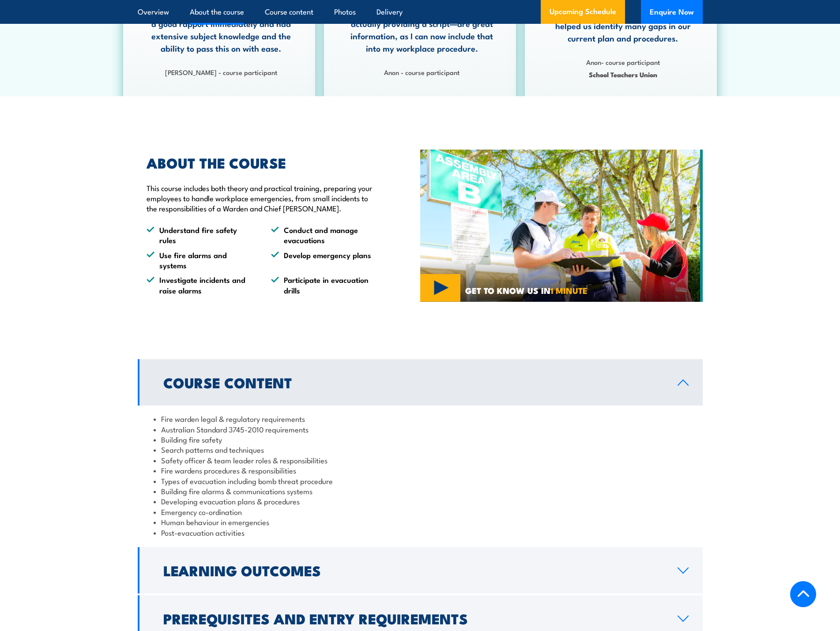
scroll to position [504, 0]
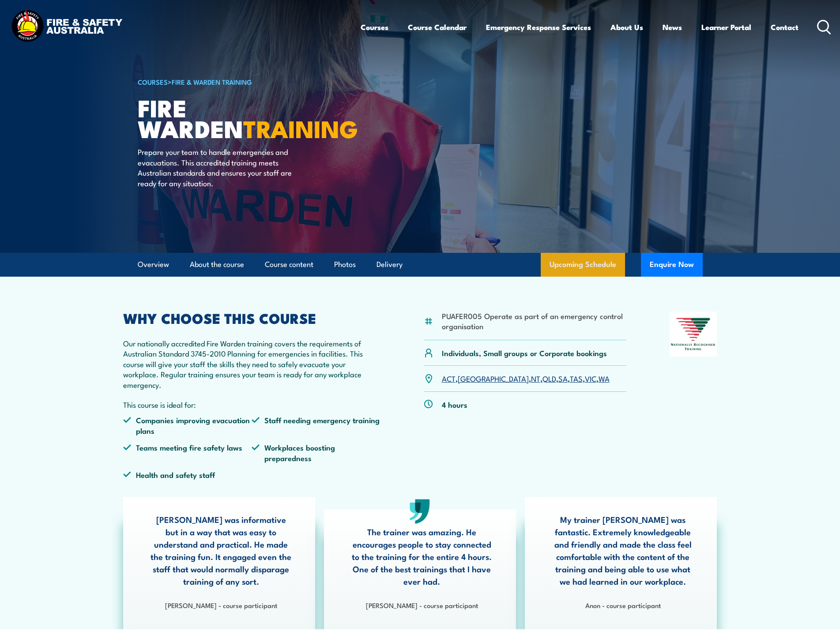
click at [579, 268] on link "Upcoming Schedule" at bounding box center [583, 265] width 84 height 24
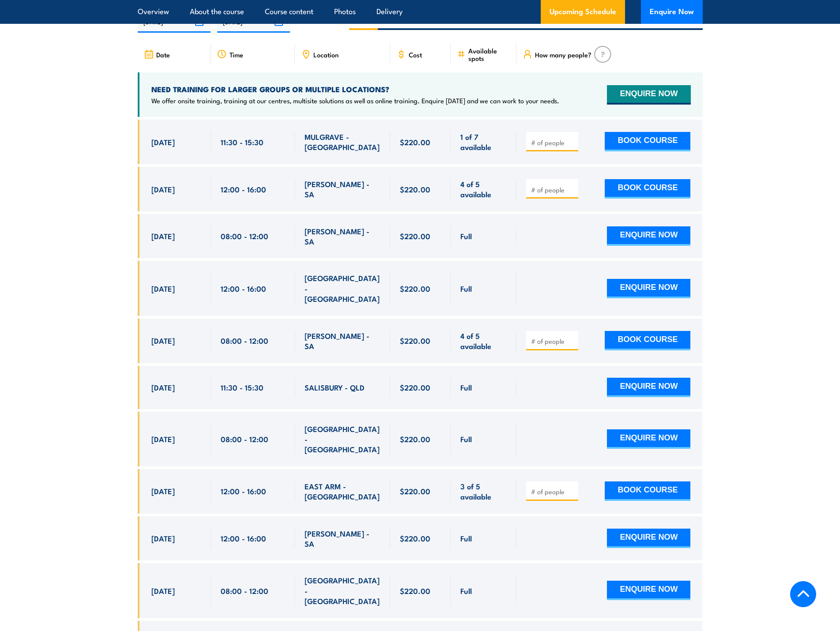
scroll to position [1685, 0]
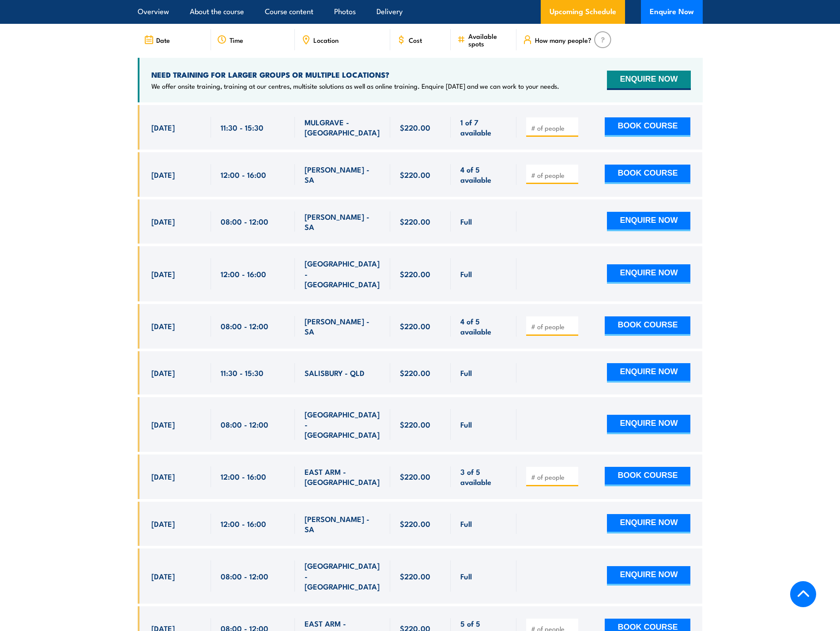
click at [554, 473] on input "number" at bounding box center [553, 477] width 44 height 9
type input "1"
click at [570, 473] on input "1" at bounding box center [553, 477] width 44 height 9
click at [670, 467] on button "BOOK COURSE" at bounding box center [648, 476] width 86 height 19
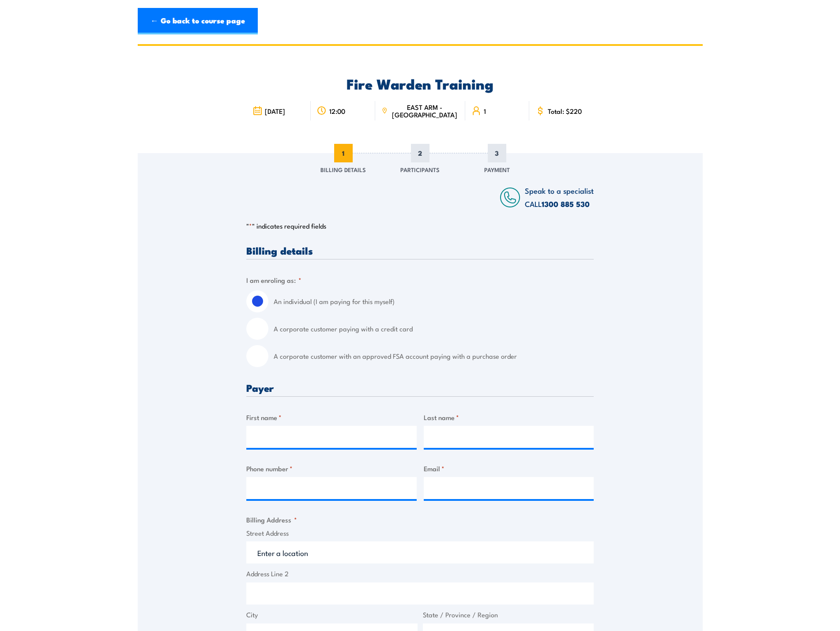
click at [255, 323] on input "A corporate customer paying with a credit card" at bounding box center [257, 329] width 22 height 22
radio input "true"
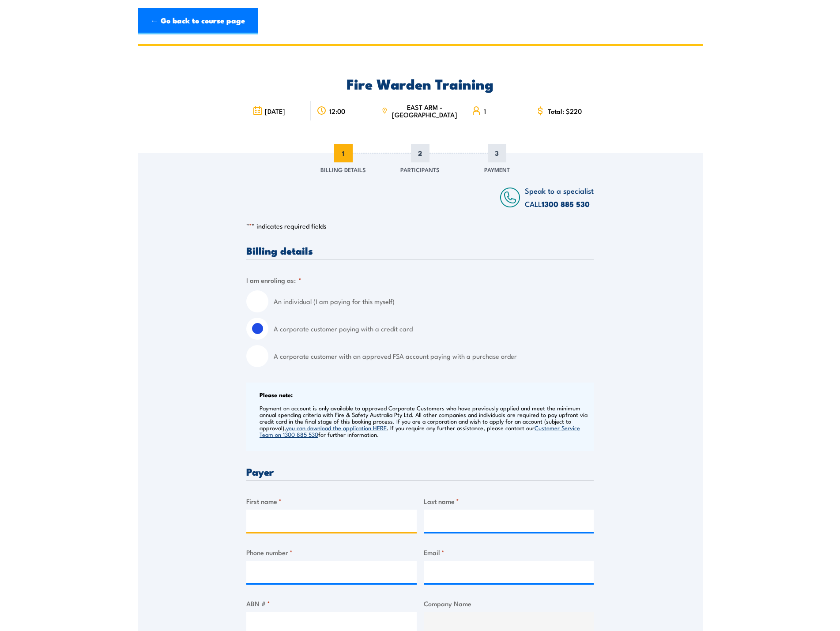
click at [289, 517] on input "First name *" at bounding box center [331, 521] width 170 height 22
type input "Ayaz"
type input "Mohammed"
type input "0431318851"
type input "ayazmohammed@compass-group.com.au"
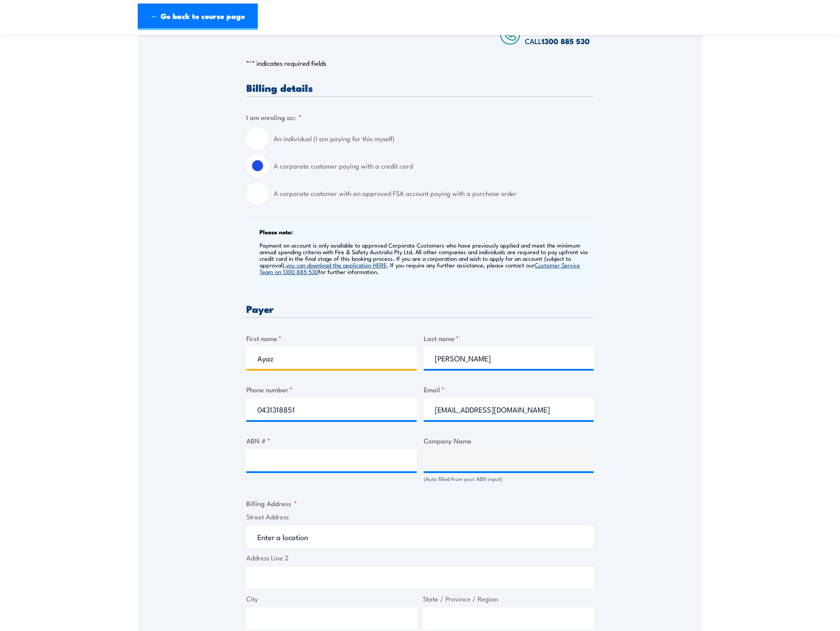
scroll to position [177, 0]
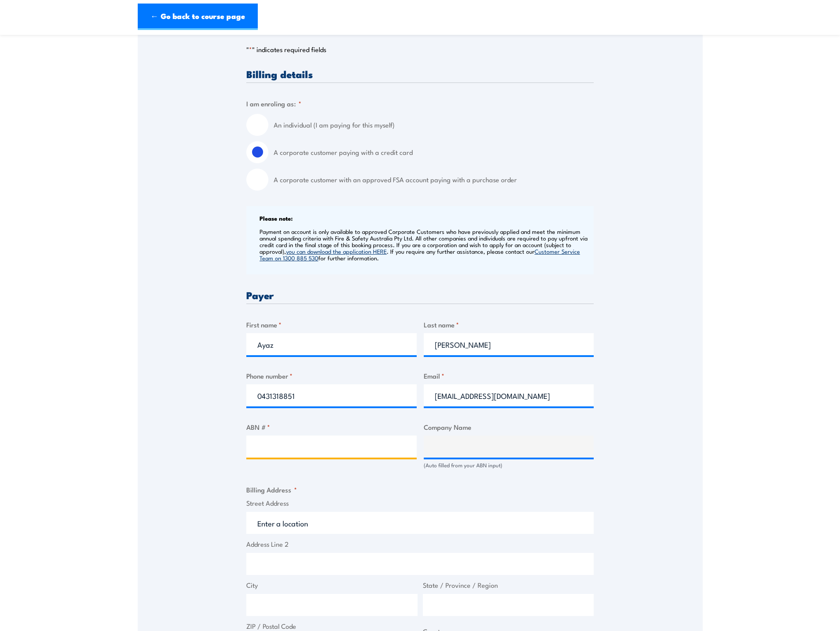
click at [285, 444] on input "ABN # *" at bounding box center [331, 447] width 170 height 22
type input "41000683125"
type input "COMPASS GROUP (AUSTRALIA) PTY LTD"
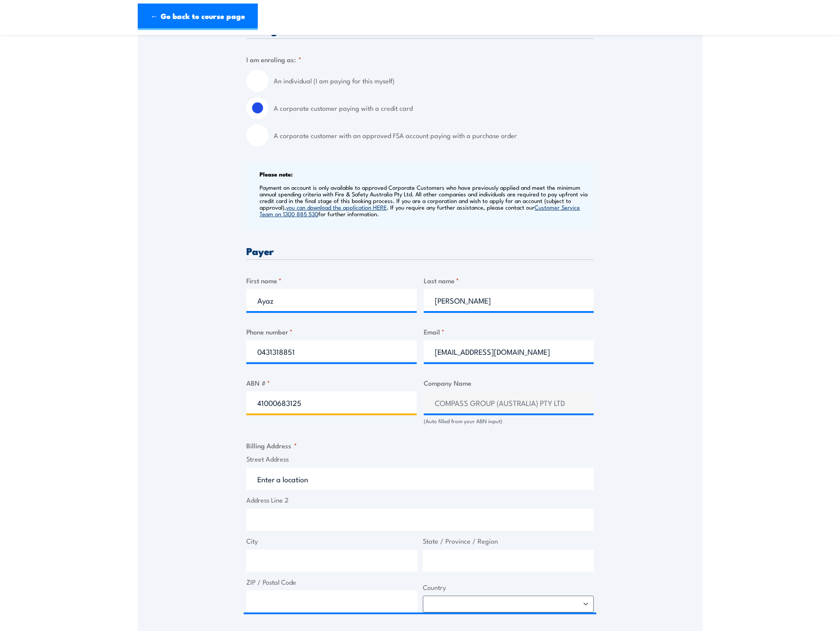
scroll to position [265, 0]
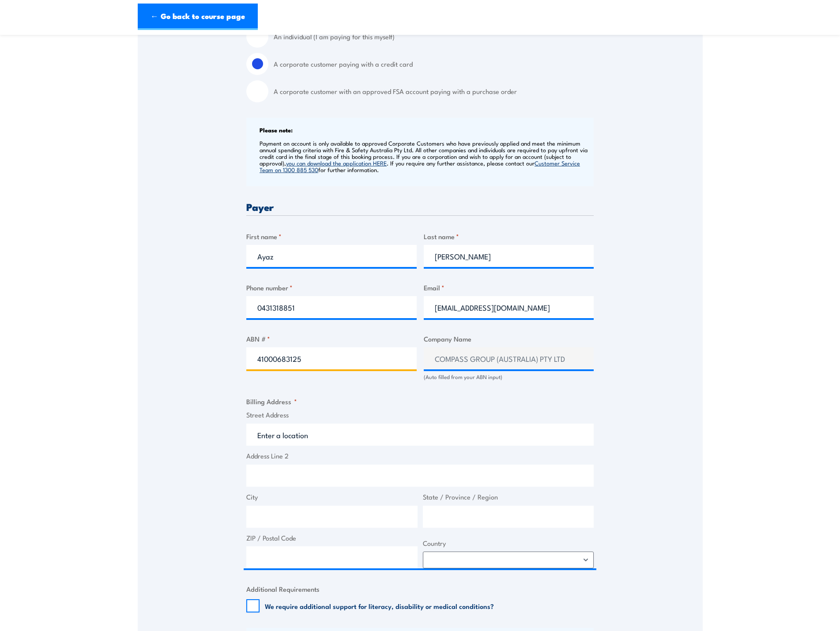
type input "41000683125"
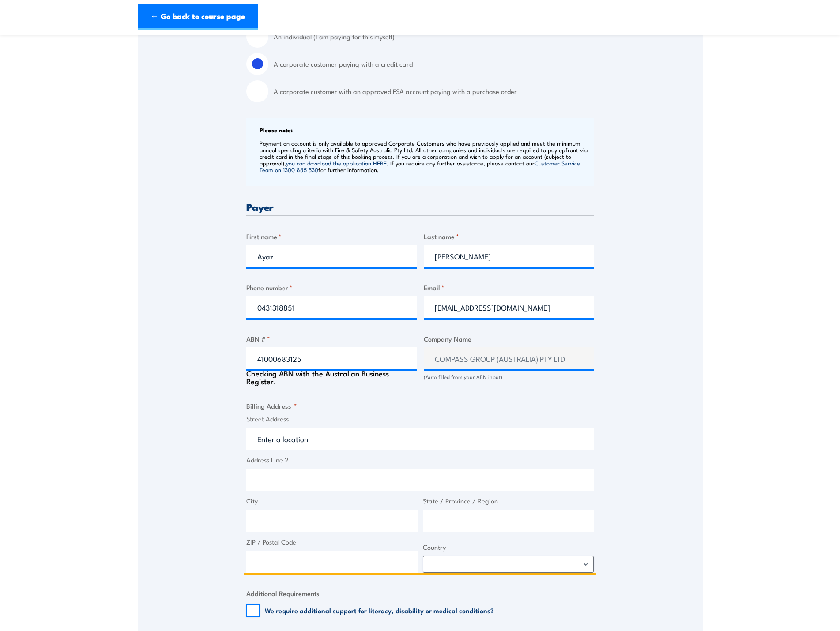
click at [269, 434] on input "Street Address" at bounding box center [419, 439] width 347 height 22
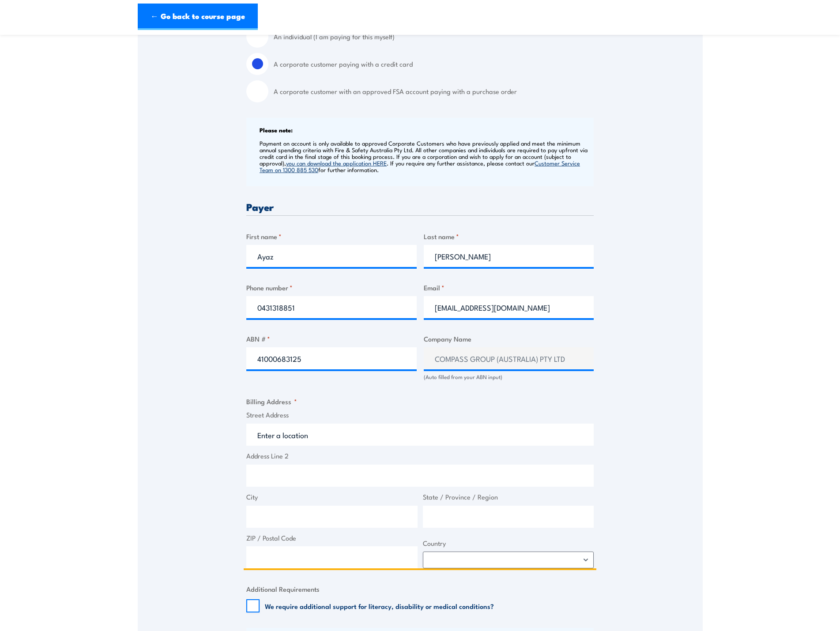
click at [273, 436] on input "Street Address" at bounding box center [419, 435] width 347 height 22
type input "n"
type input "Newmont"
click at [456, 515] on input "State / Province / Region" at bounding box center [508, 517] width 171 height 22
type input "Northern Territory"
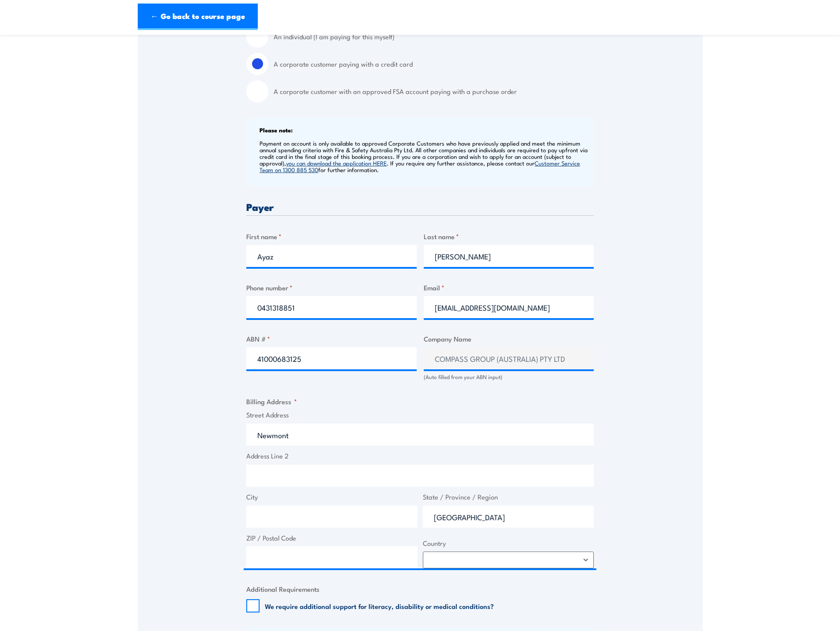
click at [312, 569] on div "Street Address Newmont Address Line 2 City State / Province / Region Northern T…" at bounding box center [420, 489] width 353 height 159
click at [586, 558] on select "Afghanistan Albania Algeria American Samoa Andorra Angola Anguilla Antarctica A…" at bounding box center [508, 560] width 171 height 17
select select "Australia"
click at [423, 552] on select "Afghanistan Albania Algeria American Samoa Andorra Angola Anguilla Antarctica A…" at bounding box center [508, 560] width 171 height 17
click at [302, 519] on input "City" at bounding box center [331, 517] width 171 height 22
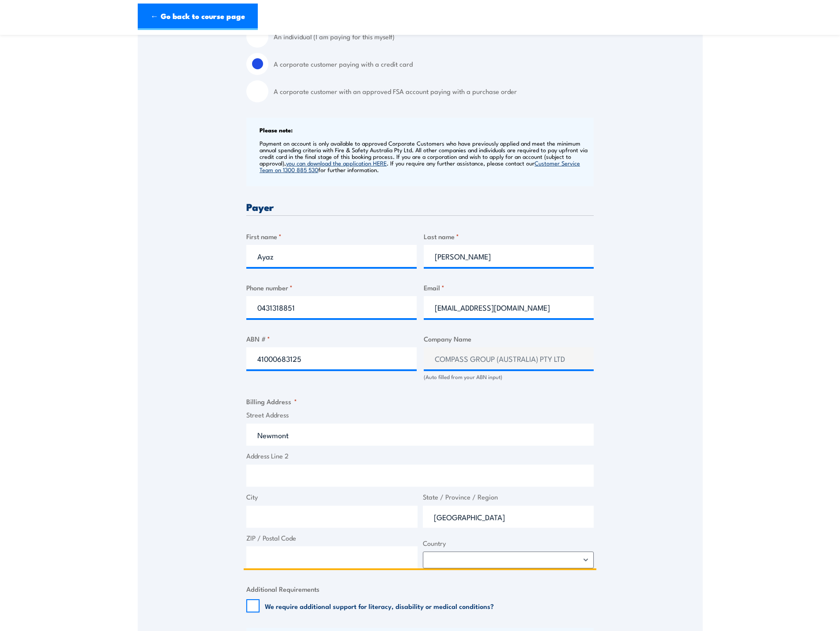
drag, startPoint x: 304, startPoint y: 438, endPoint x: 259, endPoint y: 446, distance: 45.3
click at [259, 446] on div "Street Address Newmont Address Line 2 City State / Province / Region Northern T…" at bounding box center [420, 489] width 353 height 159
type input "Level 3 12"
type input "n"
click at [266, 477] on input "n" at bounding box center [419, 476] width 347 height 22
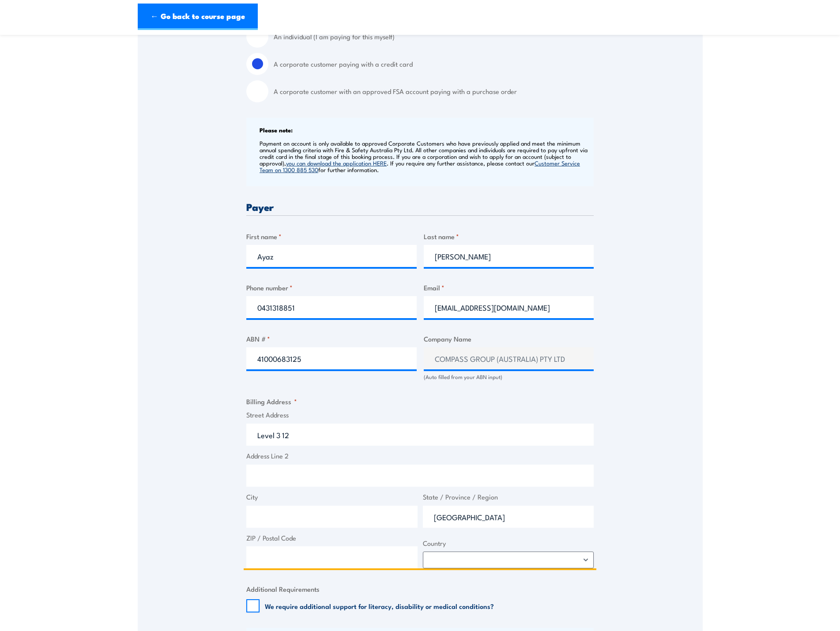
click at [282, 434] on input "Level 3 12" at bounding box center [419, 435] width 347 height 22
click at [301, 435] on input "Level 3 /12" at bounding box center [419, 435] width 347 height 22
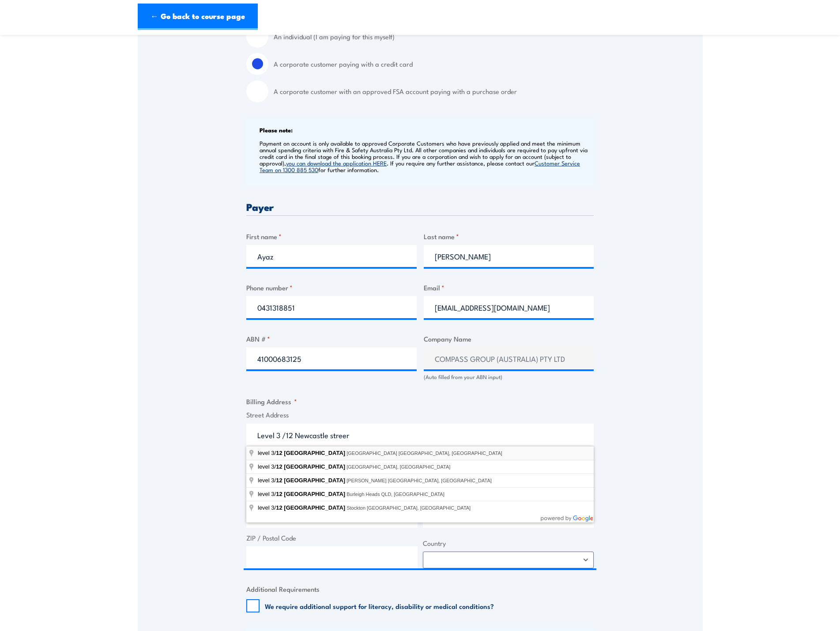
type input "level 3/12 Newcastle Street, Perth WA, Australia"
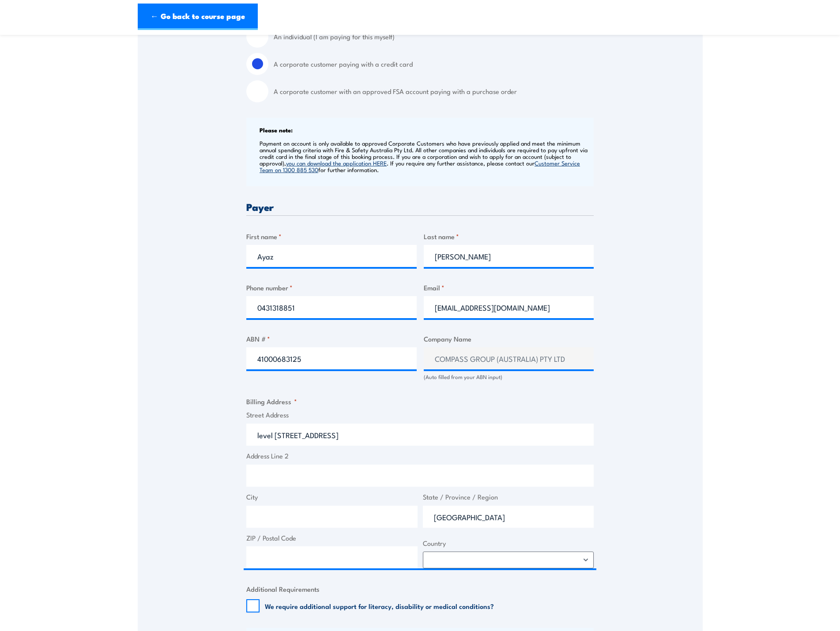
type input "12 Newcastle St"
type input "Perth"
type input "Western Australia"
type input "6000"
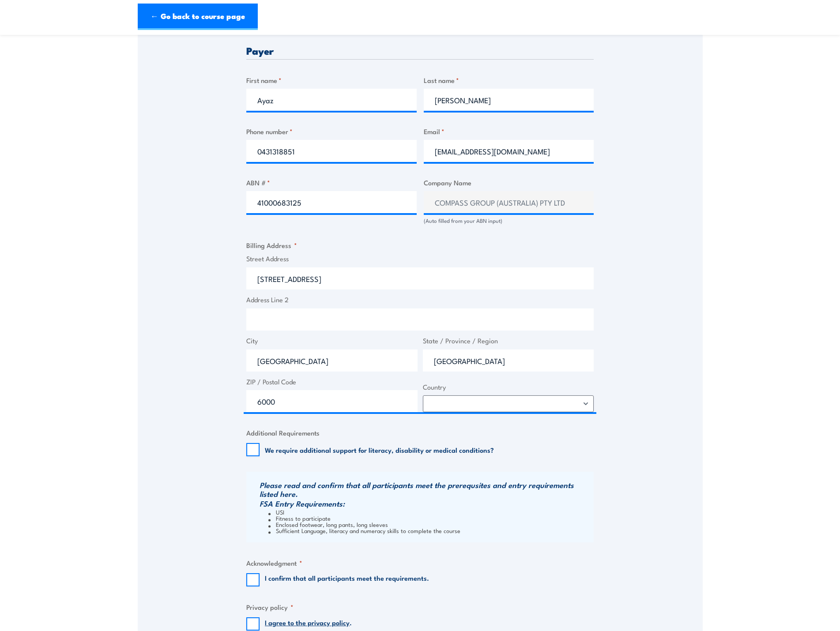
scroll to position [441, 0]
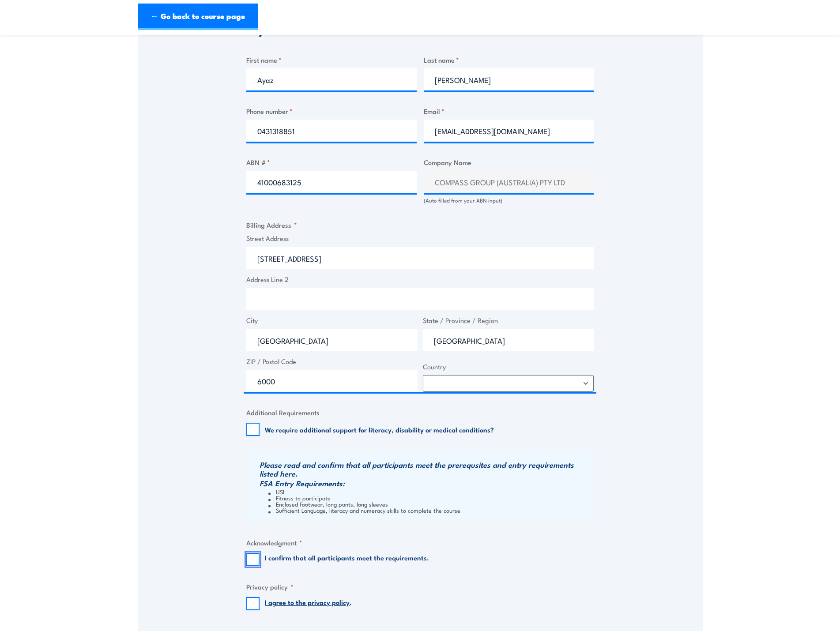
click at [255, 561] on input "I confirm that all participants meet the requirements." at bounding box center [252, 559] width 13 height 13
checkbox input "true"
click at [253, 604] on input "I agree to the privacy policy ." at bounding box center [252, 603] width 13 height 13
checkbox input "true"
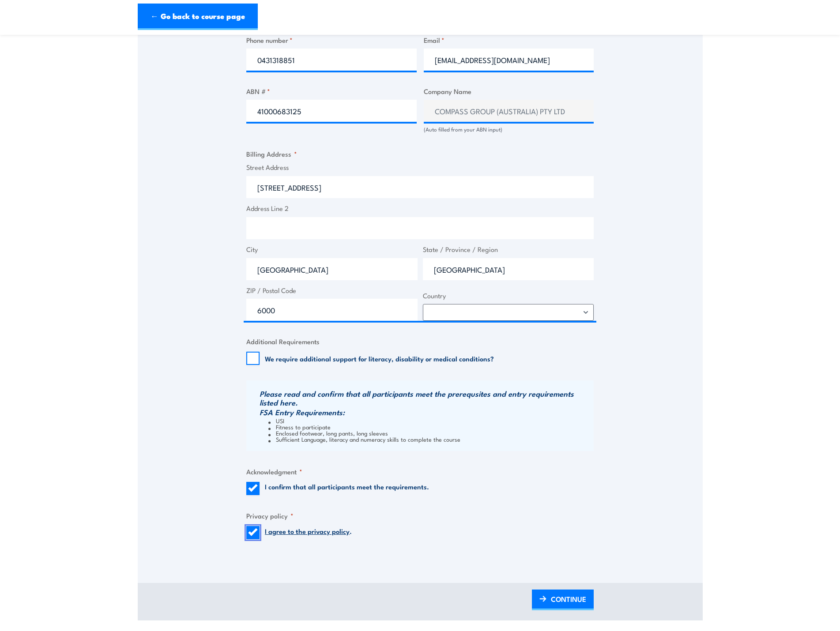
scroll to position [574, 0]
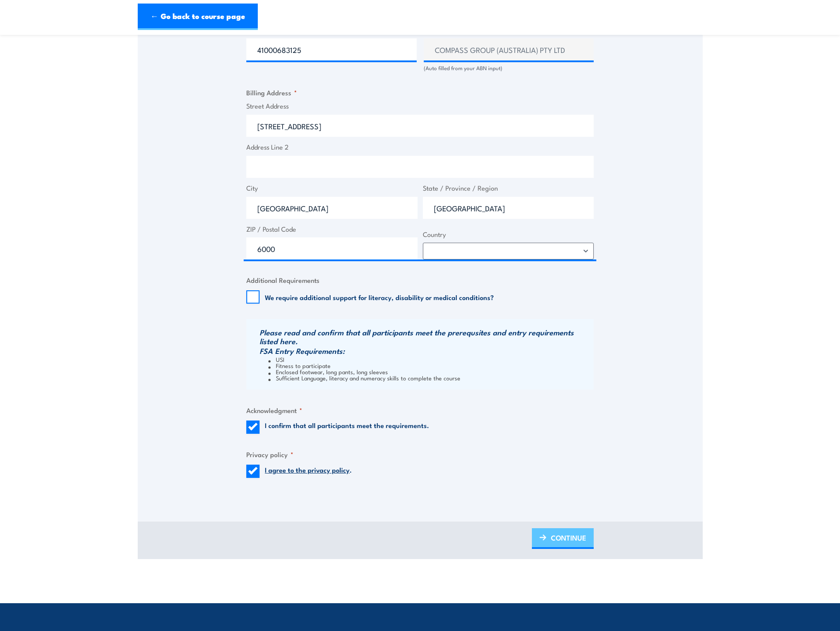
click at [571, 539] on span "CONTINUE" at bounding box center [568, 537] width 35 height 23
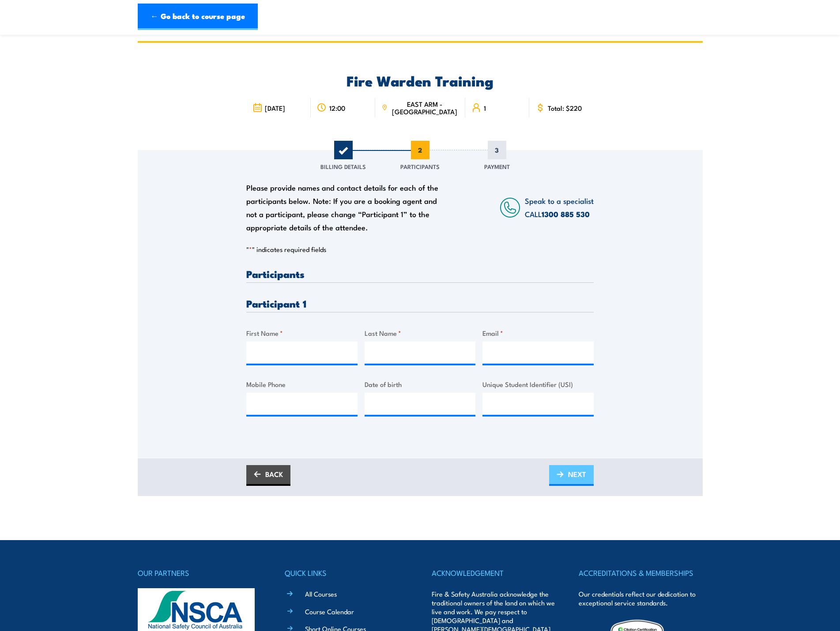
scroll to position [0, 0]
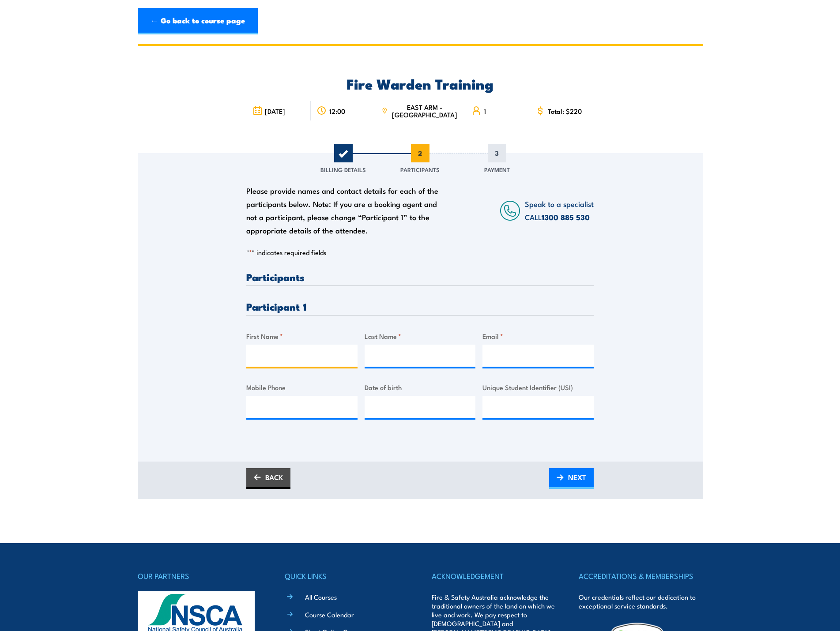
click at [252, 357] on input "First Name *" at bounding box center [301, 356] width 111 height 22
type input "Justine"
click at [409, 358] on input "Last Name *" at bounding box center [419, 356] width 111 height 22
type input "cunanan"
click at [511, 363] on input "Email *" at bounding box center [537, 356] width 111 height 22
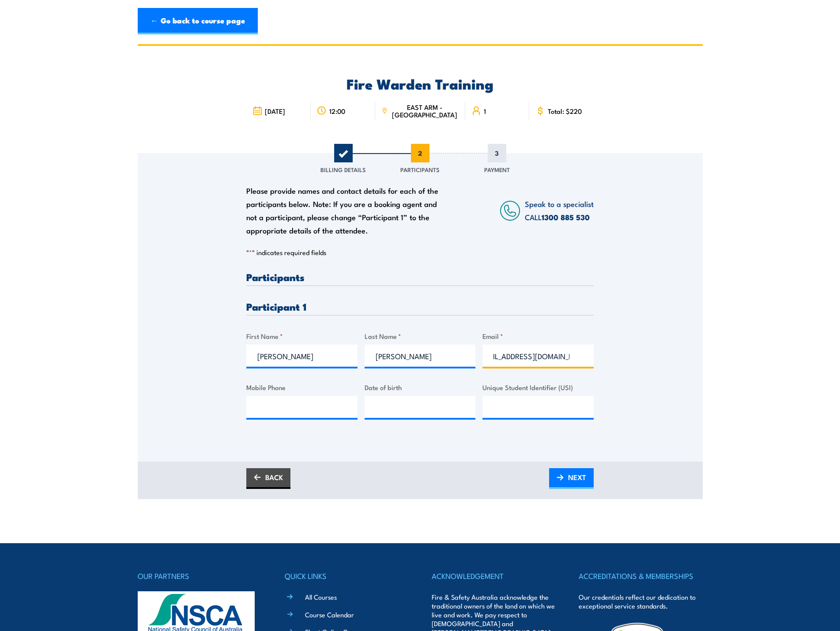
scroll to position [0, 23]
type input "justneiancunanan@yahoo.com"
click at [268, 402] on input "Mobile Phone" at bounding box center [301, 407] width 111 height 22
click at [276, 409] on input "0449918" at bounding box center [301, 407] width 111 height 22
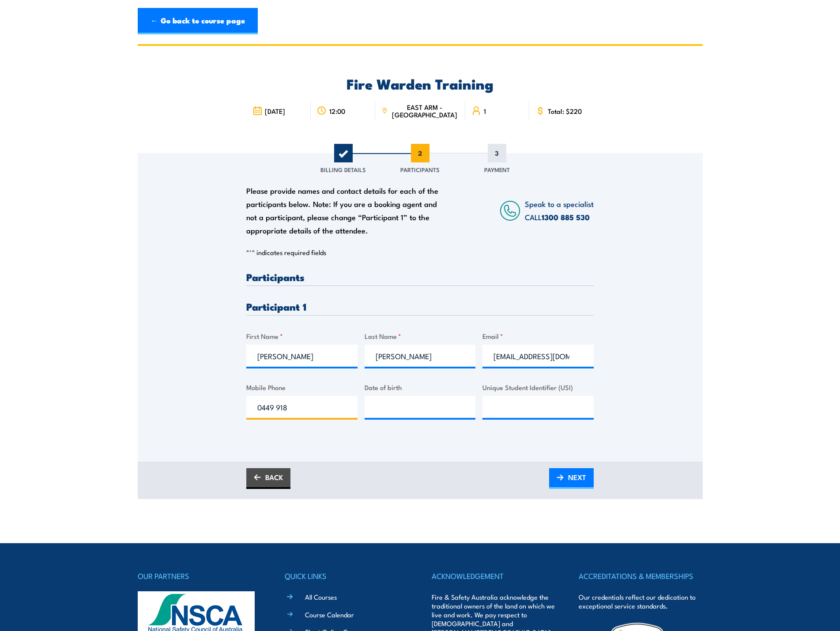
click at [294, 403] on input "0449 918" at bounding box center [301, 407] width 111 height 22
type input "0449 918 905"
click at [397, 402] on input "__/__/____" at bounding box center [419, 407] width 111 height 22
type input "05/10/1995"
click at [498, 405] on input "Unique Student Identifier (USI)" at bounding box center [537, 407] width 111 height 22
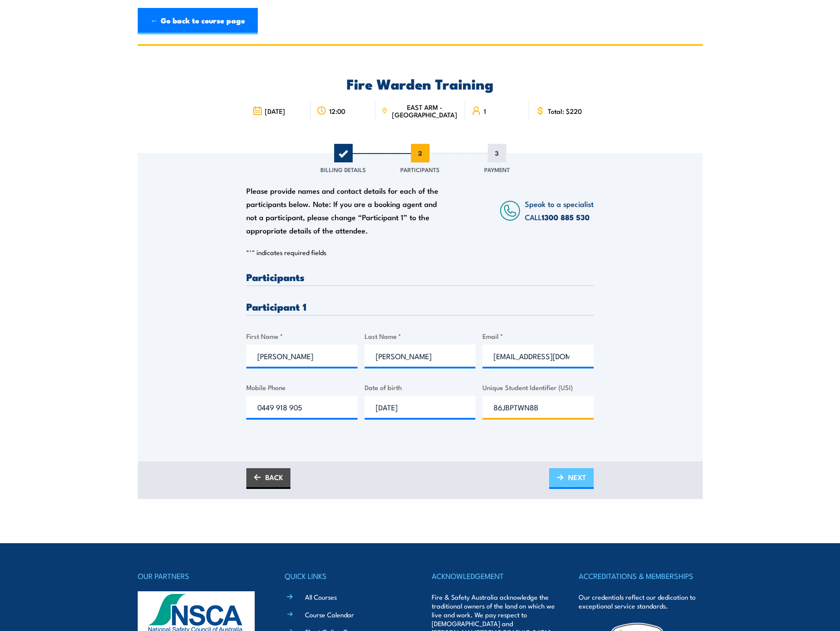
type input "86JBPTWN8B"
click at [568, 472] on span "NEXT" at bounding box center [577, 477] width 18 height 23
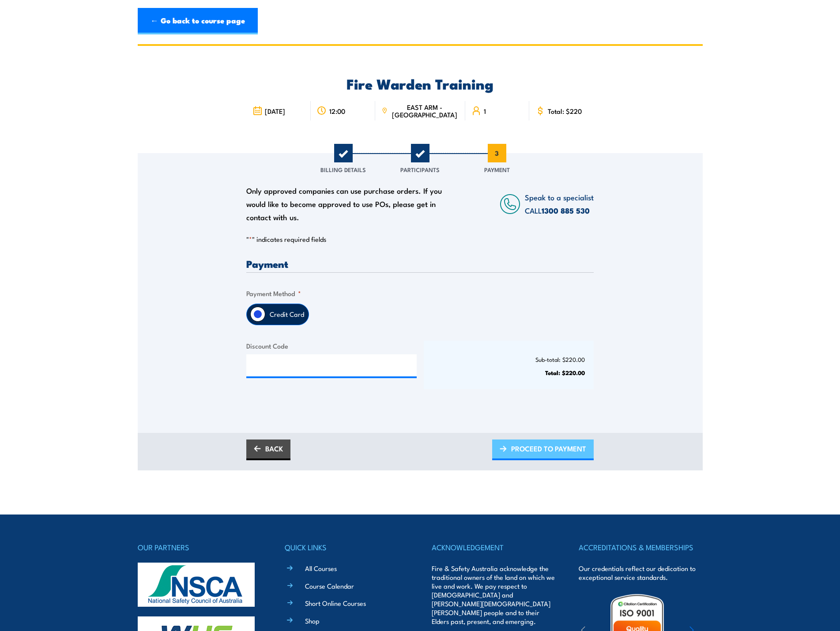
click at [533, 439] on span "PROCEED TO PAYMENT" at bounding box center [548, 448] width 75 height 23
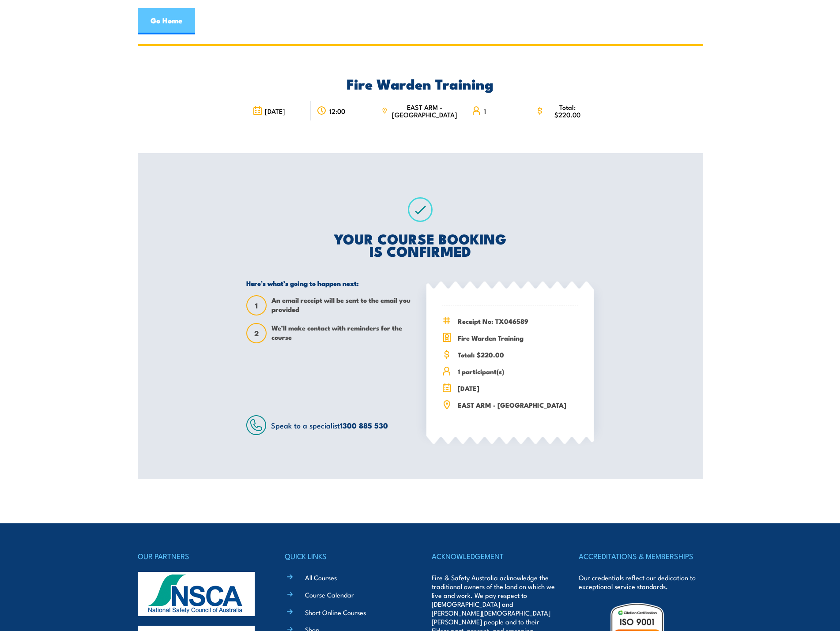
click at [159, 27] on link "Go Home" at bounding box center [166, 21] width 57 height 26
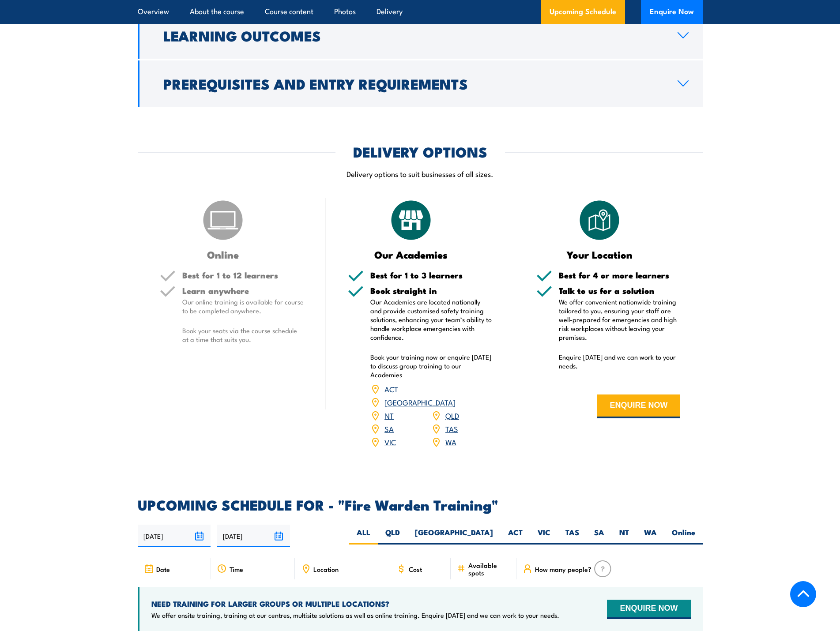
scroll to position [1236, 0]
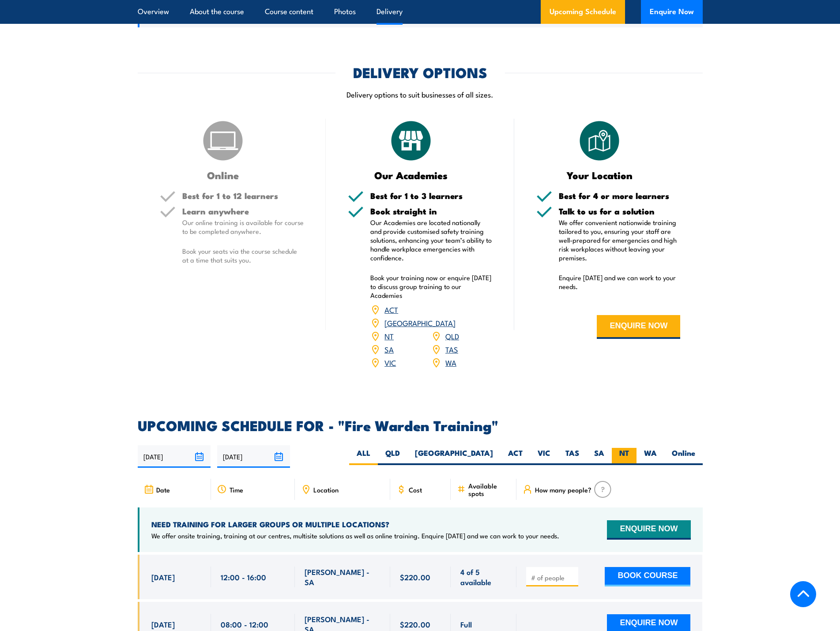
click at [618, 448] on label "NT" at bounding box center [624, 456] width 25 height 17
click at [629, 448] on input "NT" at bounding box center [632, 451] width 6 height 6
radio input "true"
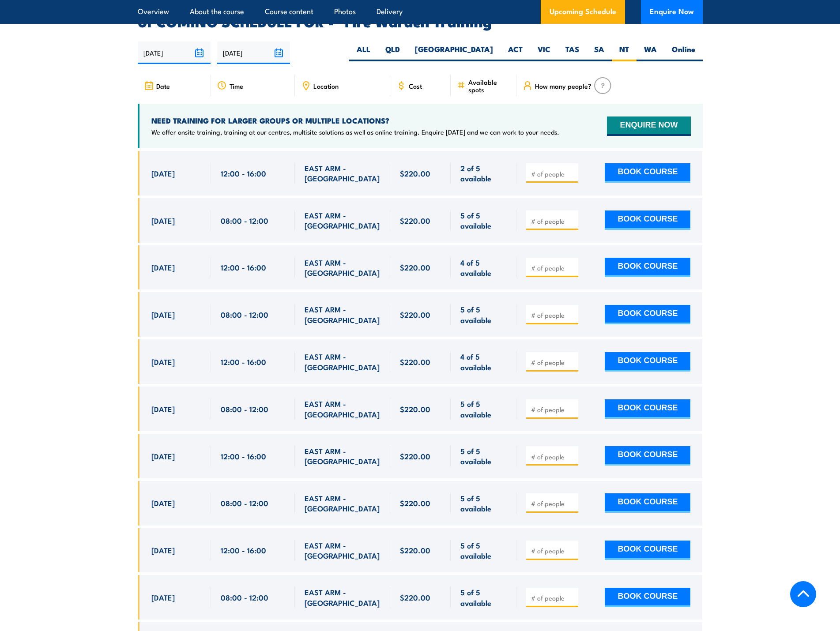
scroll to position [1641, 0]
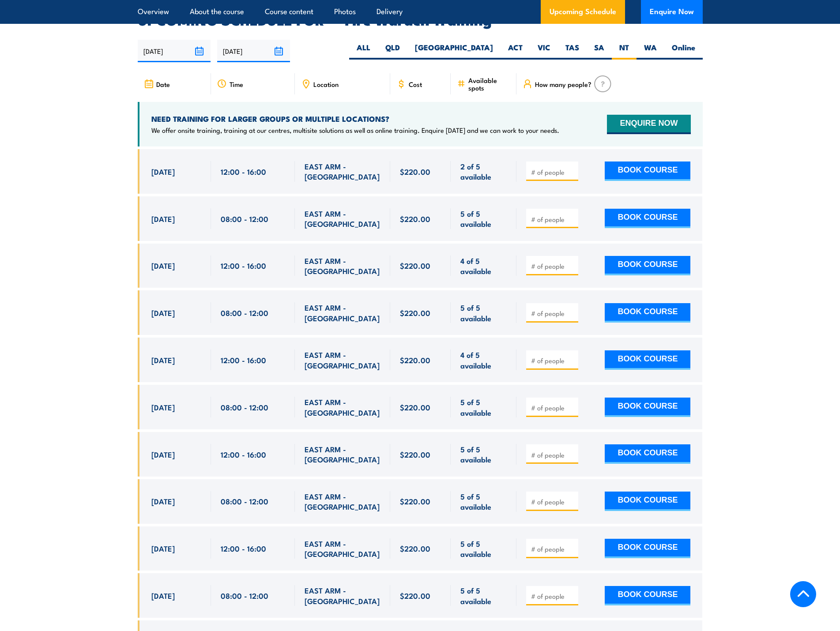
click at [548, 168] on input "number" at bounding box center [553, 172] width 44 height 9
type input "1"
click at [570, 168] on input "1" at bounding box center [553, 172] width 44 height 9
click at [616, 162] on button "BOOK COURSE" at bounding box center [648, 171] width 86 height 19
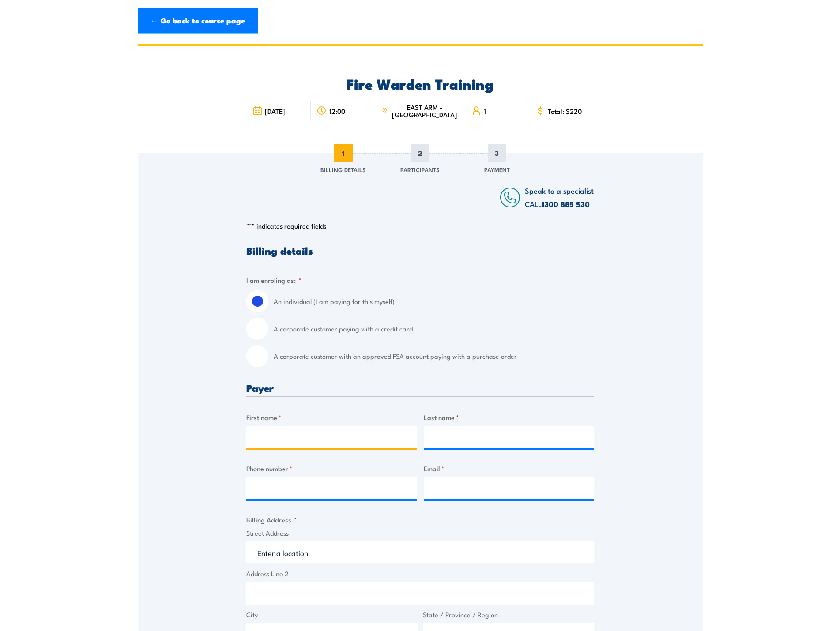
click at [285, 438] on input "First name *" at bounding box center [331, 437] width 170 height 22
type input "Ayaz"
type input "[PERSON_NAME]"
type input "0431318851"
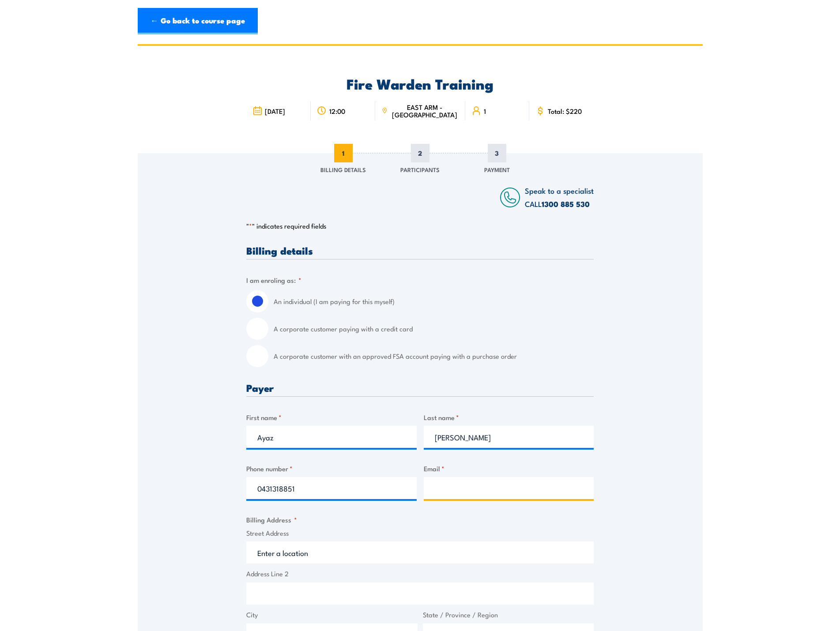
type input "[EMAIL_ADDRESS][DOMAIN_NAME]"
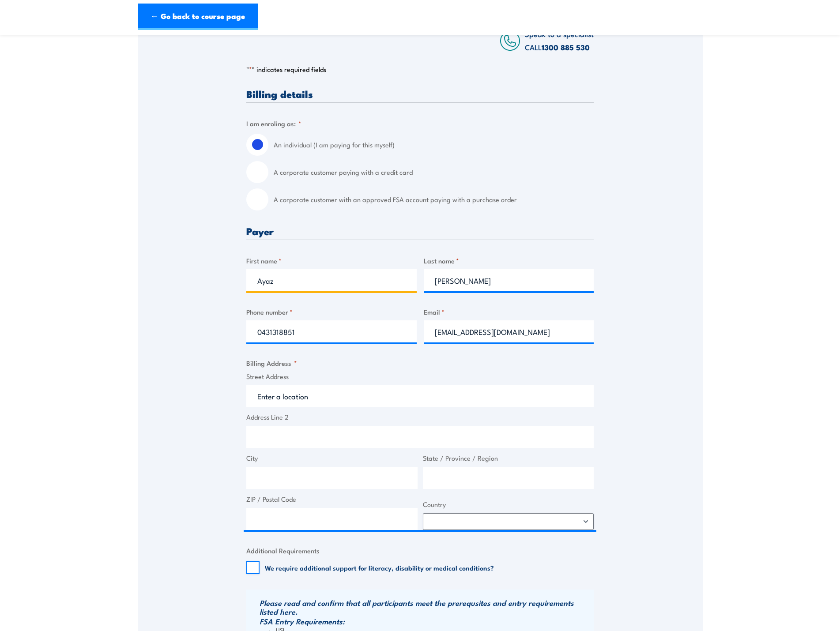
scroll to position [177, 0]
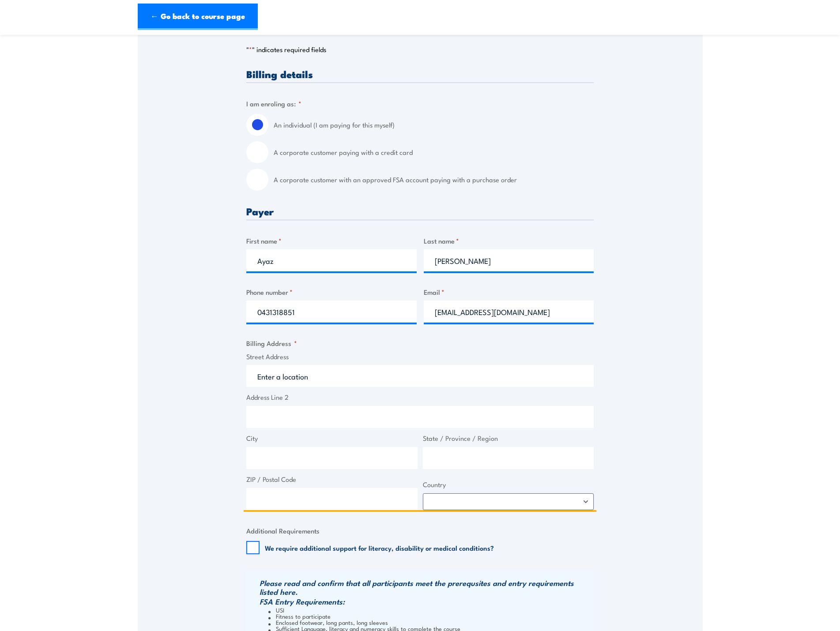
click at [277, 379] on input "Street Address" at bounding box center [419, 376] width 347 height 22
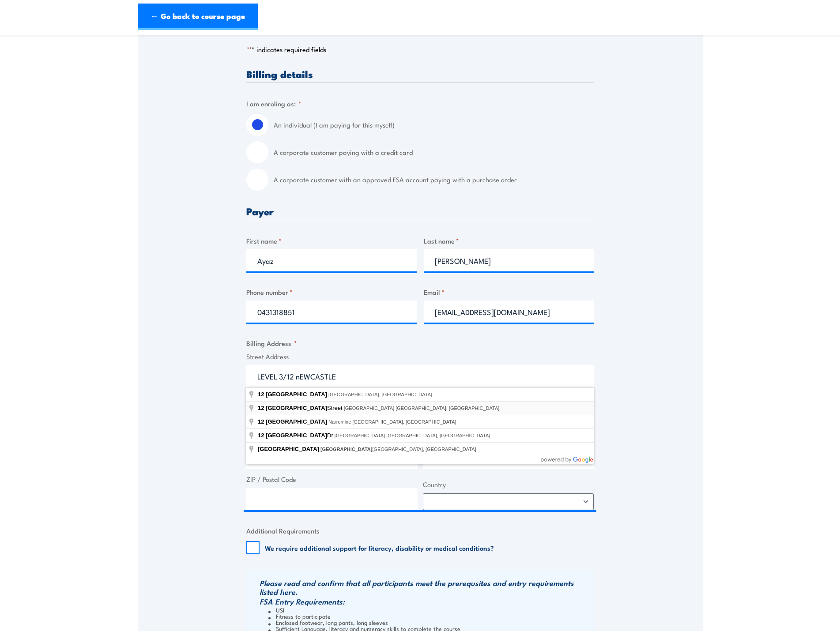
type input "[STREET_ADDRESS]"
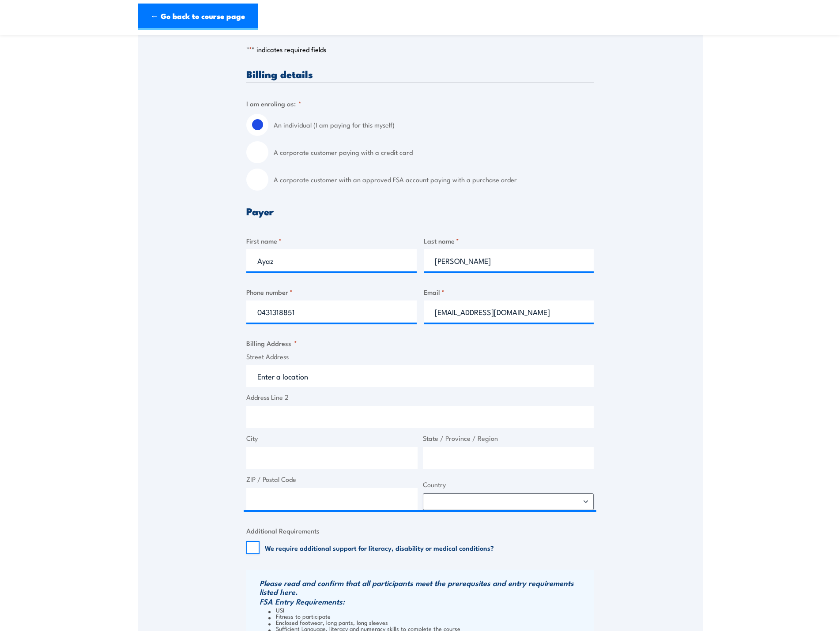
type input "[STREET_ADDRESS]"
type input "[GEOGRAPHIC_DATA]"
type input "6000"
select select "[GEOGRAPHIC_DATA]"
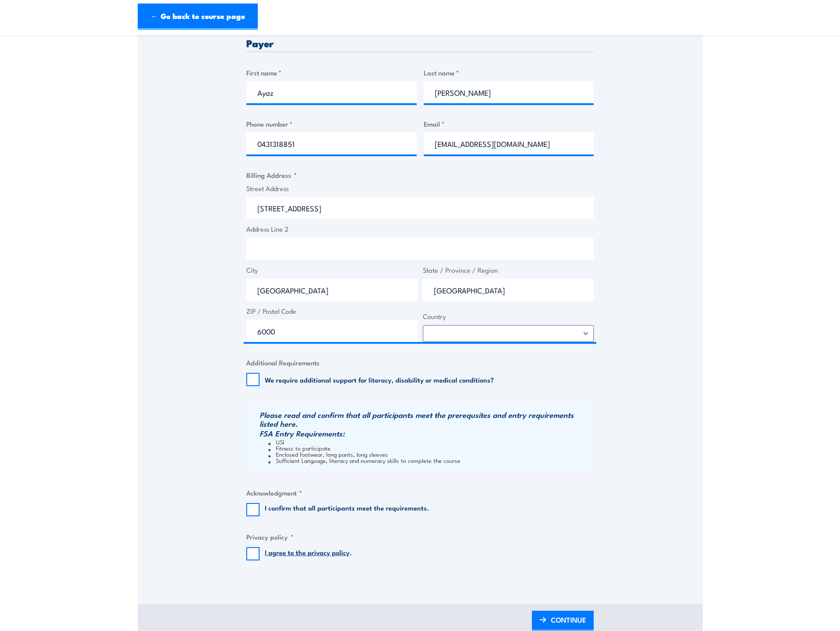
scroll to position [353, 0]
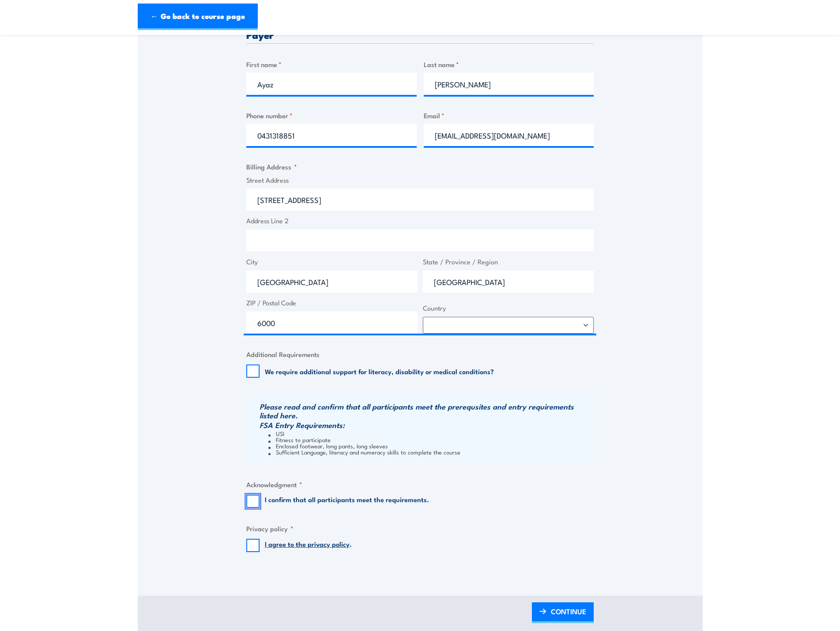
click at [256, 501] on input "I confirm that all participants meet the requirements." at bounding box center [252, 501] width 13 height 13
checkbox input "true"
click at [252, 545] on input "I agree to the privacy policy ." at bounding box center [252, 545] width 13 height 13
checkbox input "true"
click at [562, 609] on span "CONTINUE" at bounding box center [568, 611] width 35 height 23
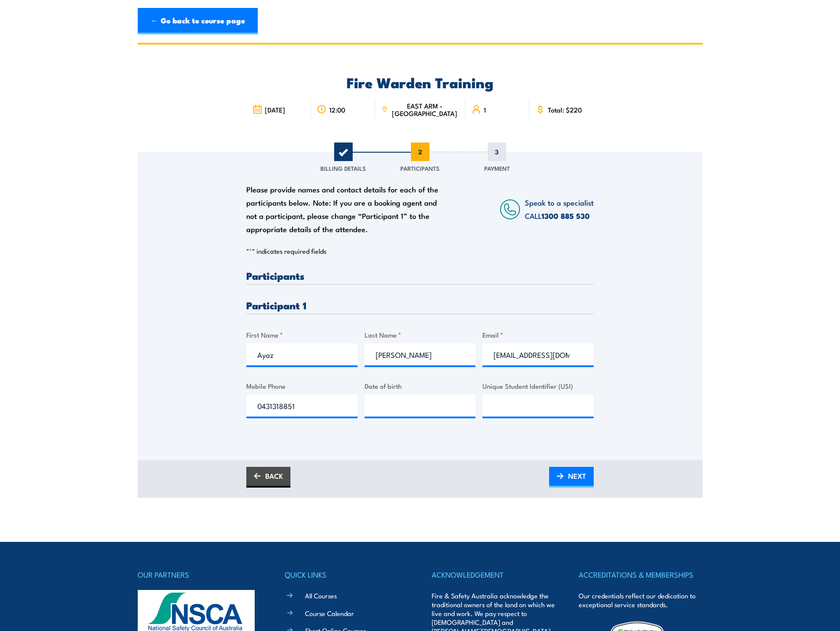
scroll to position [0, 0]
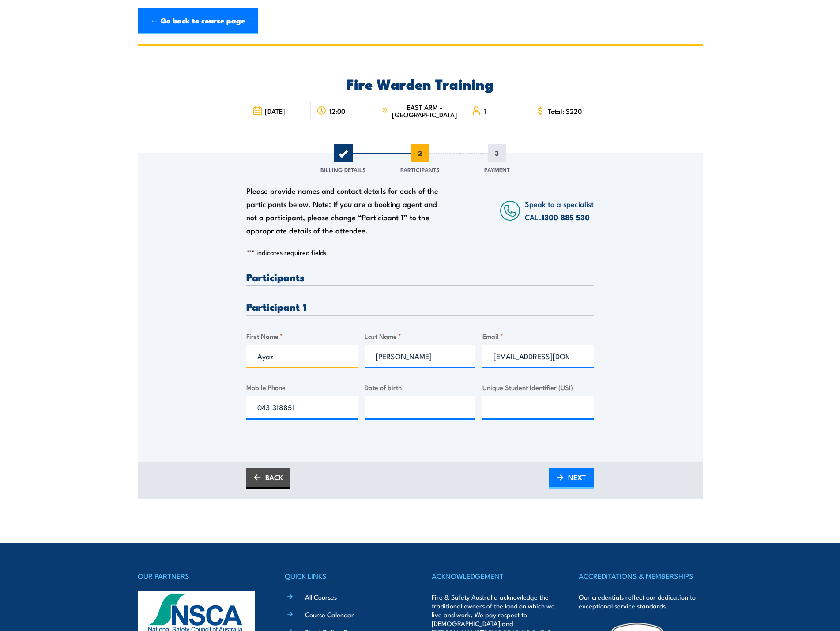
drag, startPoint x: 282, startPoint y: 357, endPoint x: 252, endPoint y: 360, distance: 30.1
click at [252, 360] on input "Ayaz" at bounding box center [301, 356] width 111 height 22
type input "Louvy"
drag, startPoint x: 420, startPoint y: 358, endPoint x: 375, endPoint y: 360, distance: 45.0
click at [375, 360] on input "Mohammed" at bounding box center [419, 356] width 111 height 22
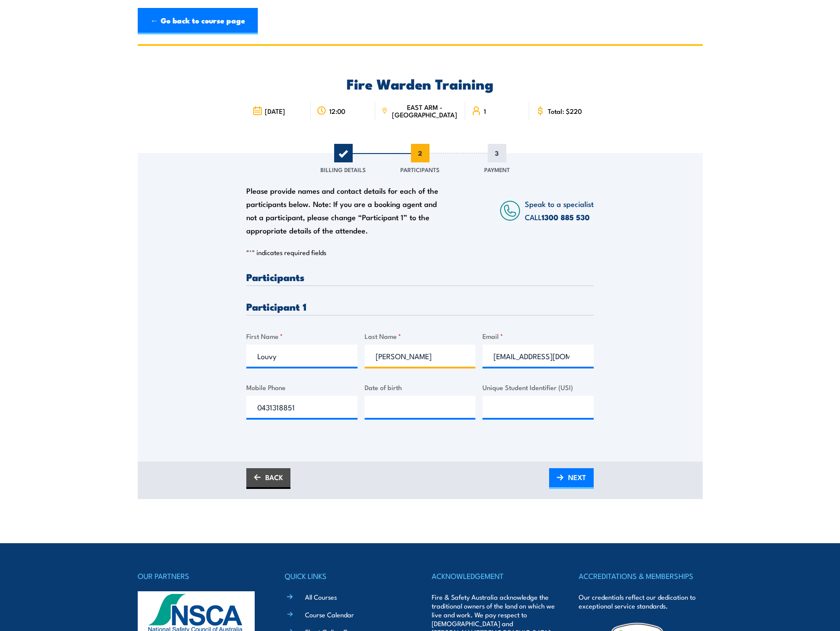
type input "David"
click at [555, 359] on input "ayazmohammed@compass-group.com.au" at bounding box center [537, 356] width 111 height 22
type input "ayazmohammedcompass-group.com.au"
drag, startPoint x: 495, startPoint y: 356, endPoint x: 585, endPoint y: 357, distance: 90.0
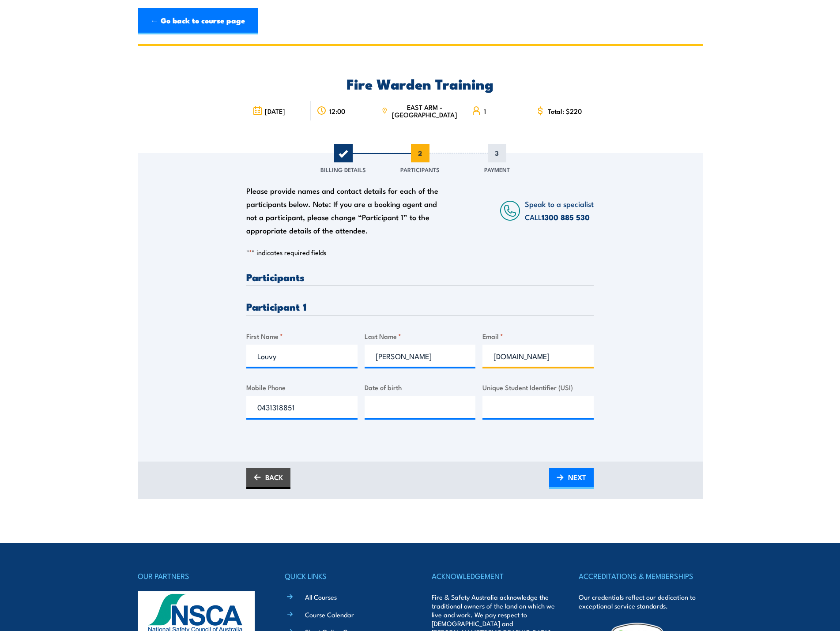
click at [585, 357] on input "ayazmohammedcompass-group.com.au" at bounding box center [537, 356] width 111 height 22
type input "D"
type input "davidlouvy 29@yahoo.com"
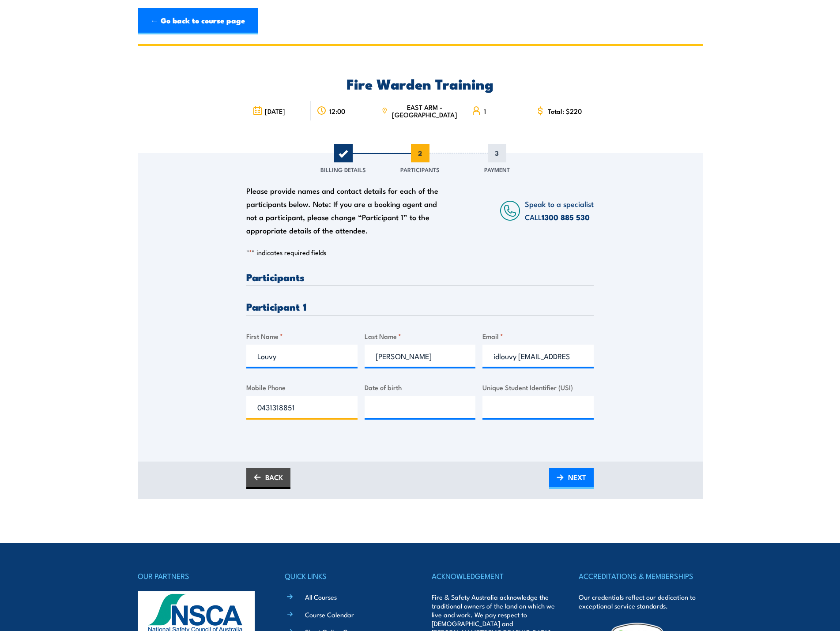
scroll to position [0, 0]
drag, startPoint x: 302, startPoint y: 410, endPoint x: 258, endPoint y: 410, distance: 44.1
click at [258, 410] on input "0431318851" at bounding box center [301, 407] width 111 height 22
type input "0460 787 061"
click at [392, 406] on input "__/__/____" at bounding box center [419, 407] width 111 height 22
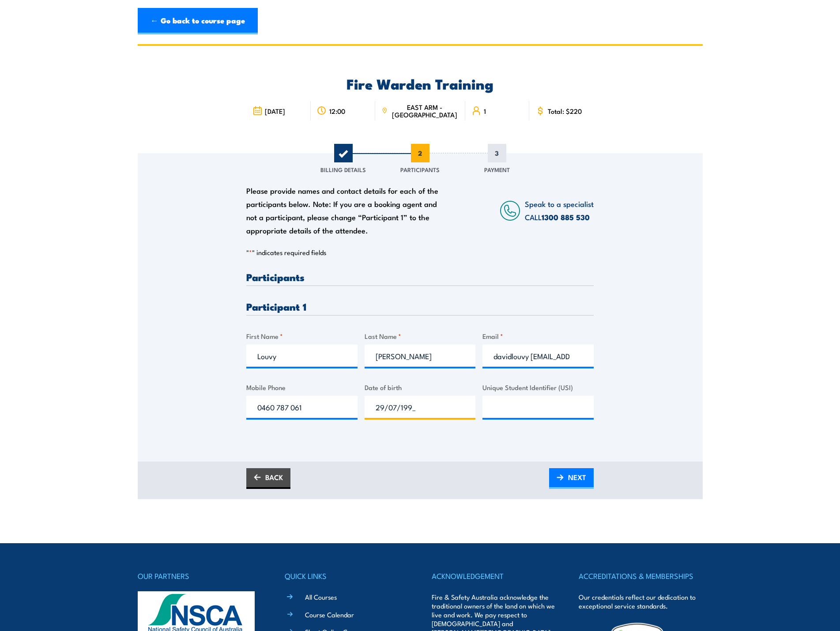
type input "29/07/1995"
click at [522, 401] on input "Unique Student Identifier (USI)" at bounding box center [537, 407] width 111 height 22
type input "E4D43BNPXC"
click at [580, 473] on span "NEXT" at bounding box center [577, 477] width 18 height 23
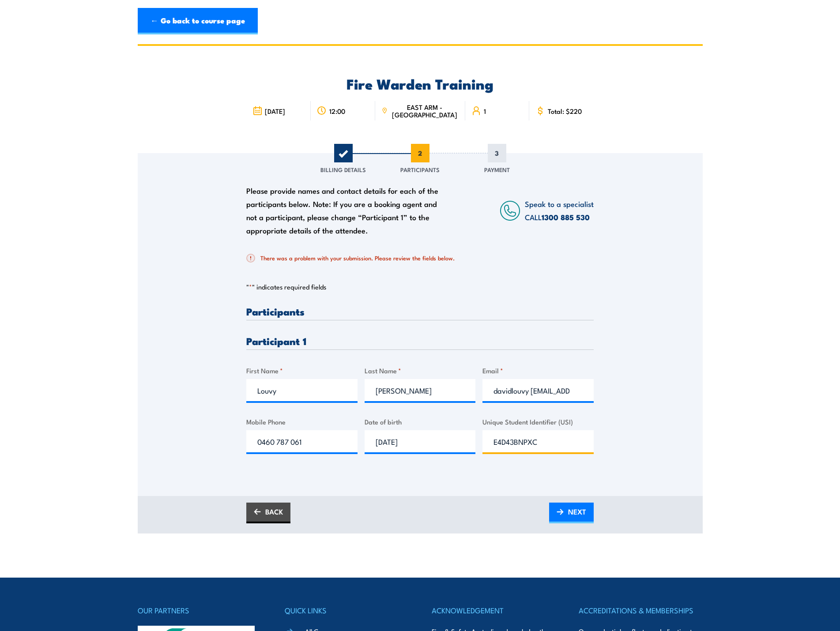
drag, startPoint x: 546, startPoint y: 441, endPoint x: 485, endPoint y: 443, distance: 60.5
click at [485, 443] on input "E4D43BNPXC" at bounding box center [537, 441] width 111 height 22
type input "w"
type input "E4D43BNPXC"
click at [568, 514] on span "NEXT" at bounding box center [577, 511] width 18 height 23
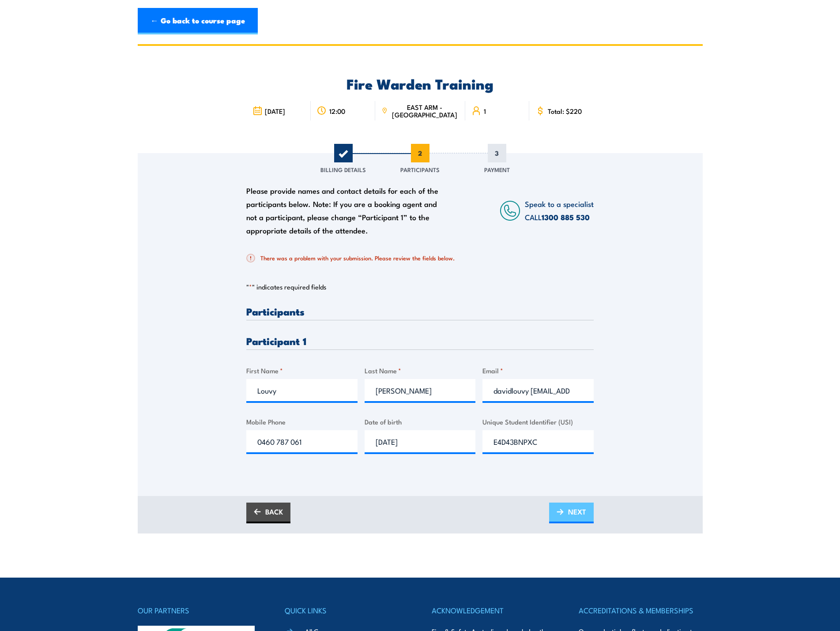
click at [566, 516] on link "NEXT" at bounding box center [571, 513] width 45 height 21
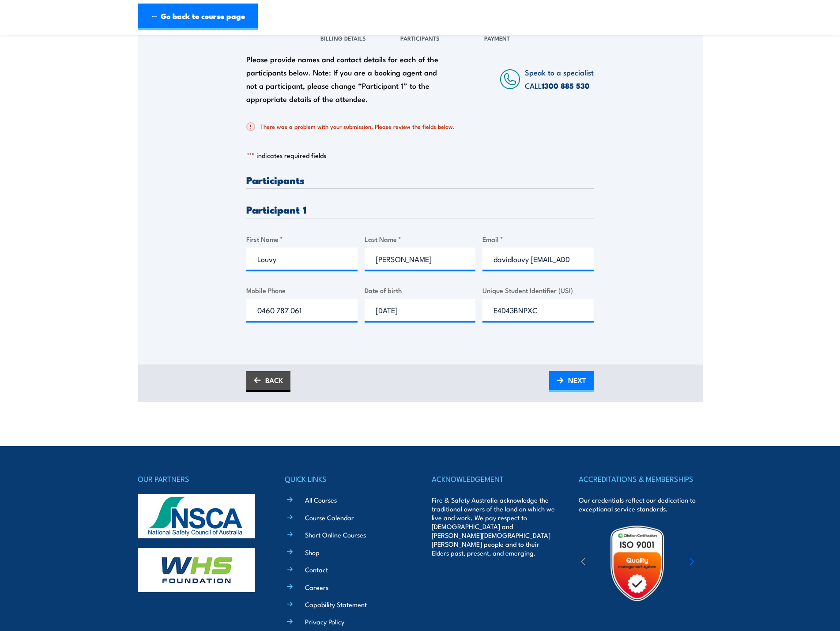
scroll to position [132, 0]
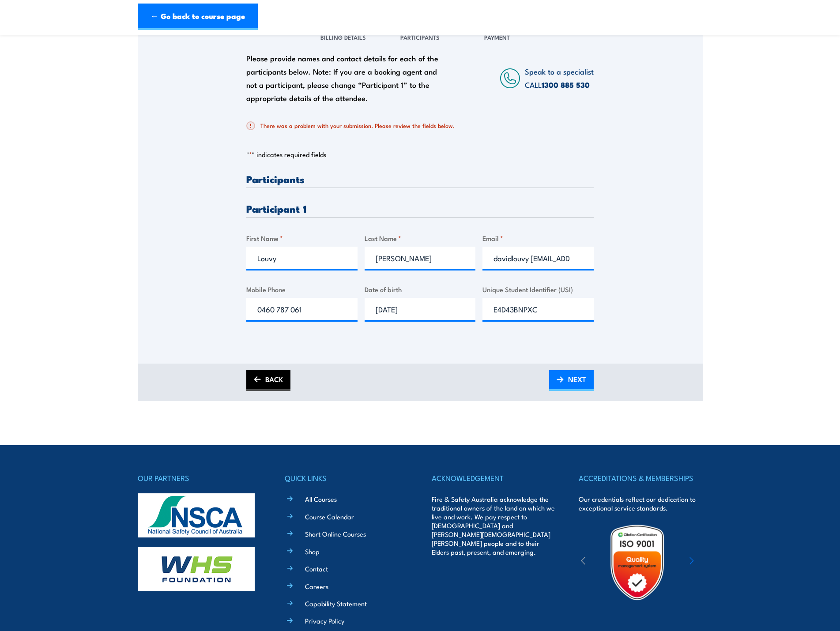
click at [251, 373] on link "BACK" at bounding box center [268, 380] width 44 height 21
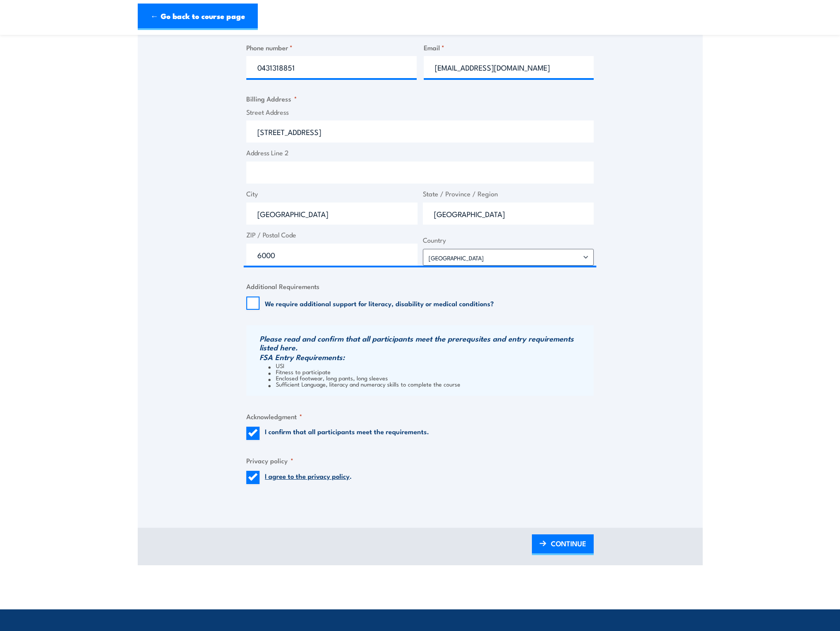
scroll to position [441, 0]
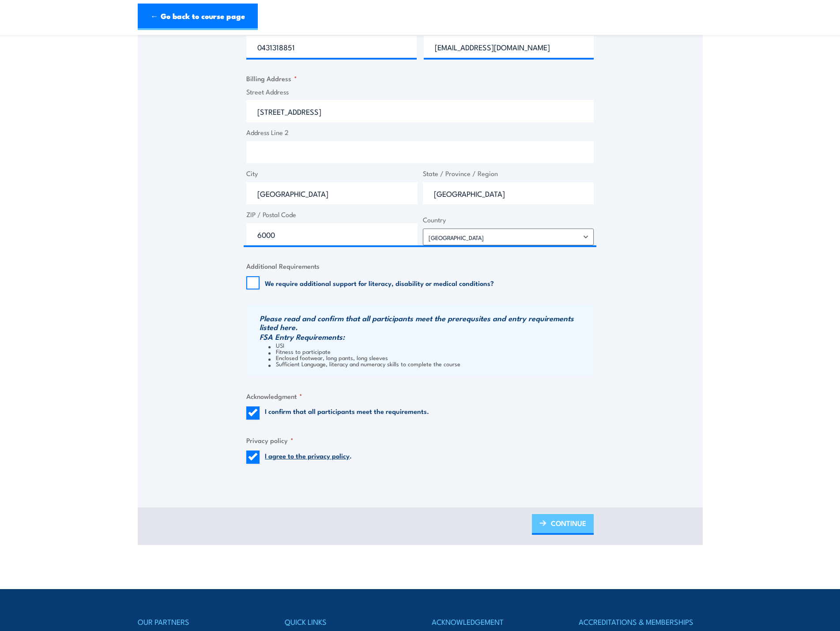
click at [581, 526] on span "CONTINUE" at bounding box center [568, 522] width 35 height 23
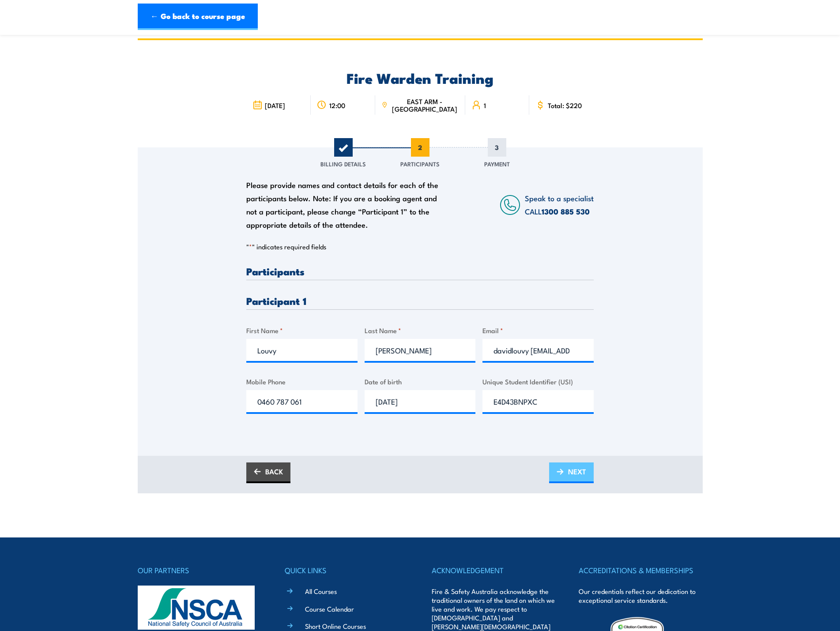
scroll to position [0, 0]
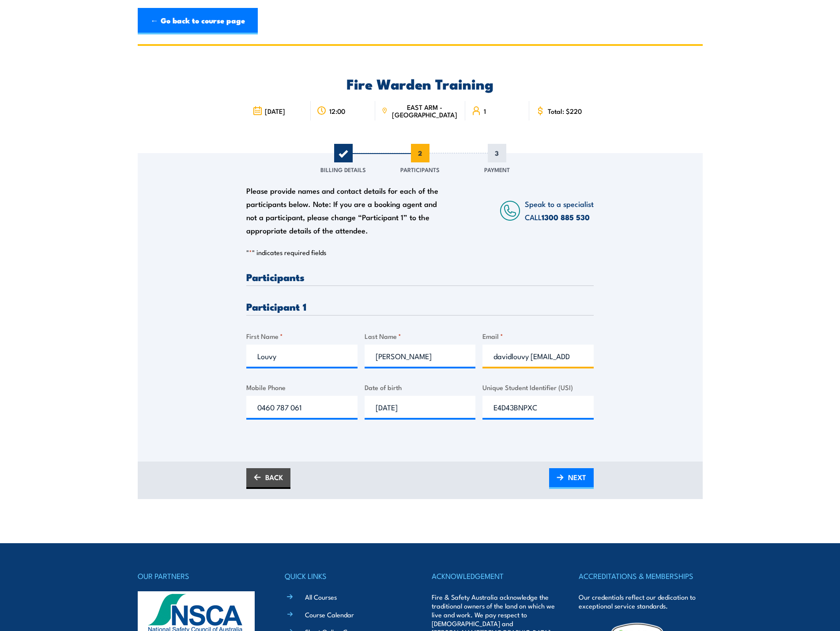
click at [532, 356] on input "davidlouvy 29@yahoo.com" at bounding box center [537, 356] width 111 height 22
type input "davidlouvy29@yahoo.com"
click at [571, 473] on span "NEXT" at bounding box center [577, 477] width 18 height 23
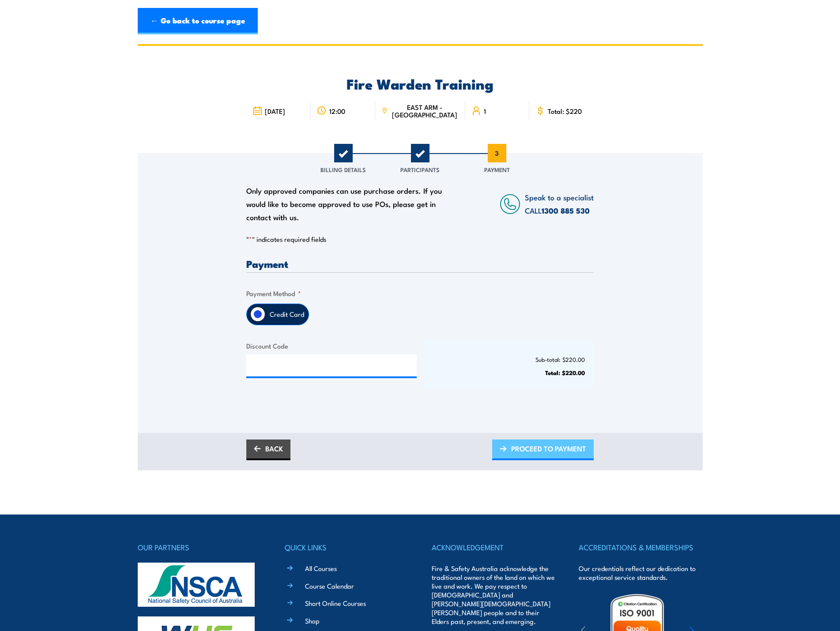
click at [560, 448] on span "PROCEED TO PAYMENT" at bounding box center [548, 448] width 75 height 23
